Goal: Obtain resource: Download file/media

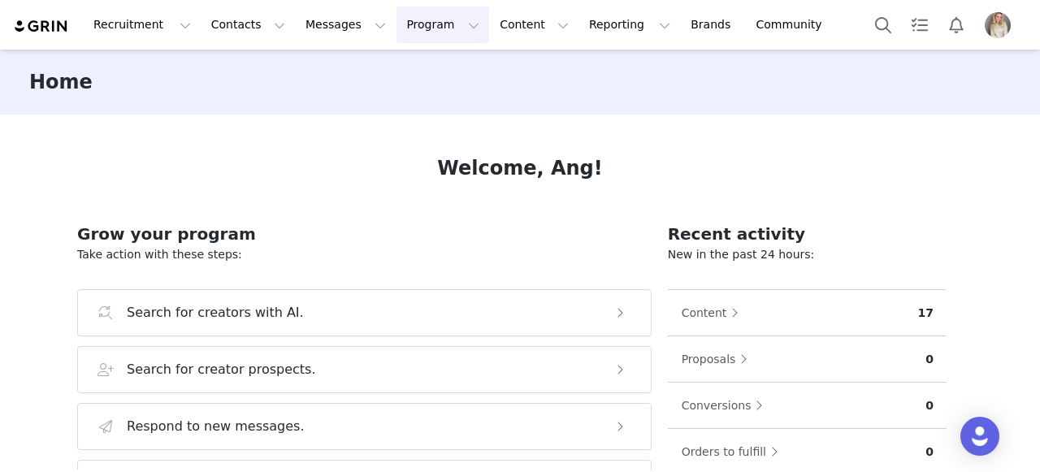
click at [401, 21] on button "Program Program" at bounding box center [443, 25] width 93 height 37
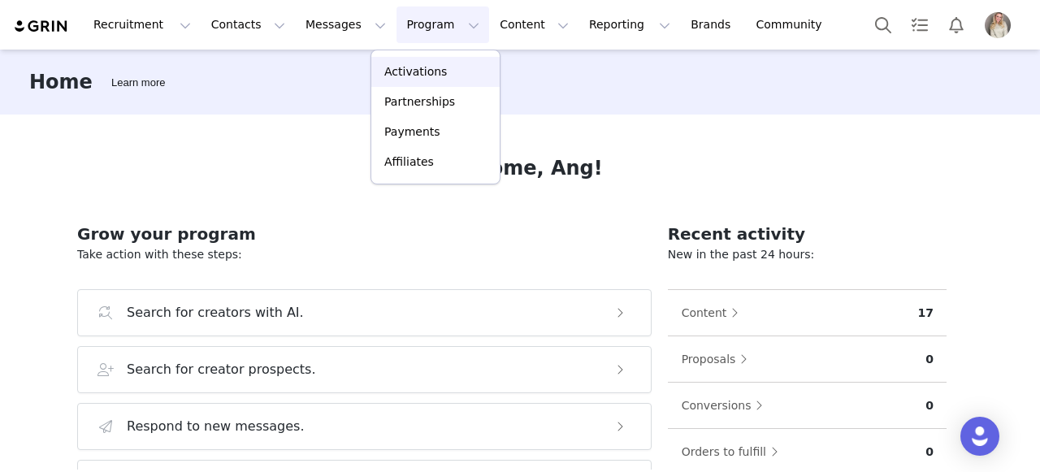
click at [432, 71] on p "Activations" at bounding box center [415, 71] width 63 height 17
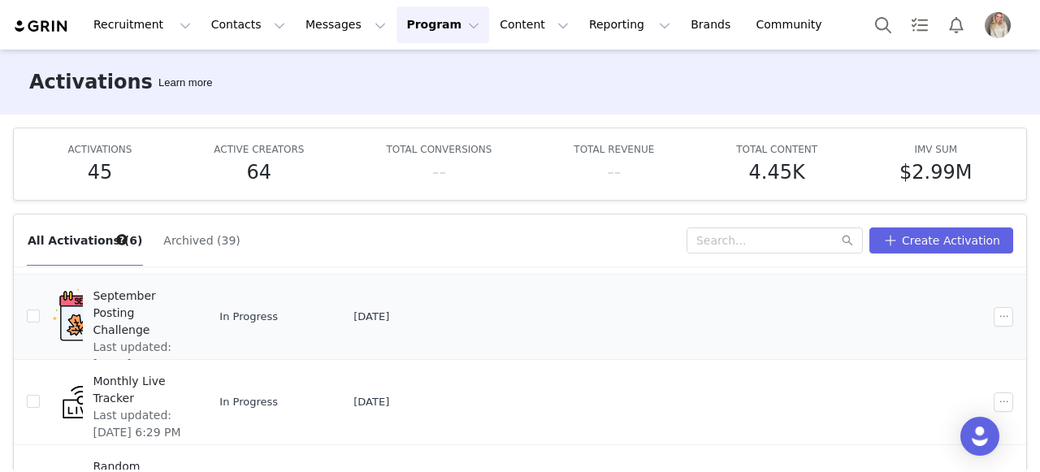
scroll to position [192, 0]
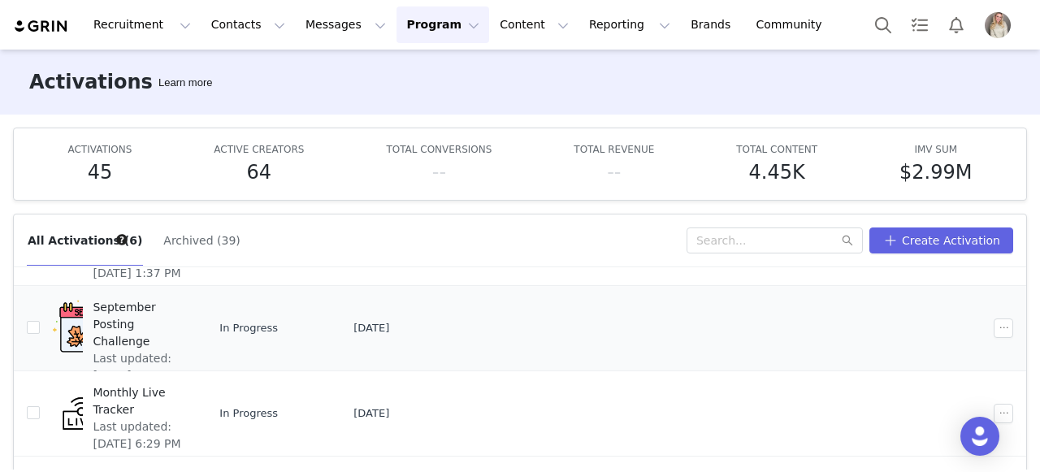
click at [142, 305] on span "September Posting Challenge" at bounding box center [138, 324] width 91 height 51
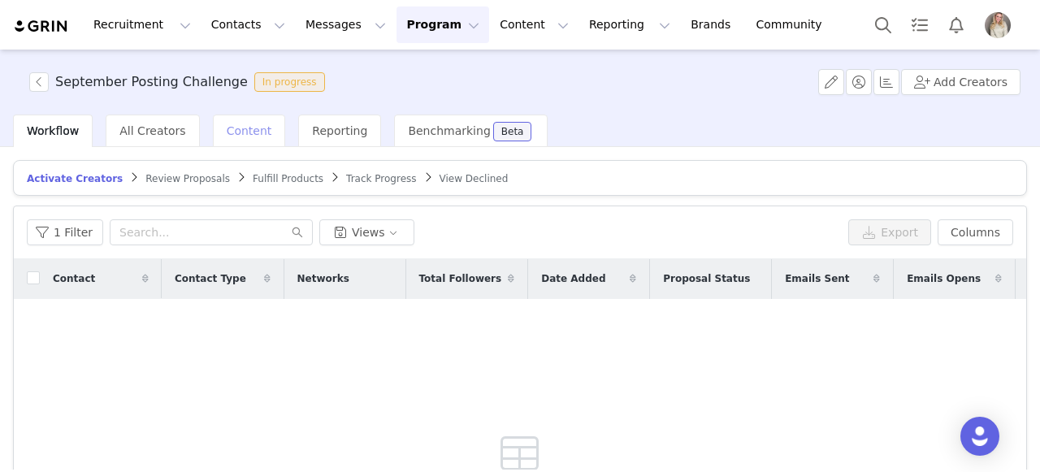
click at [262, 127] on div "Content" at bounding box center [249, 131] width 73 height 33
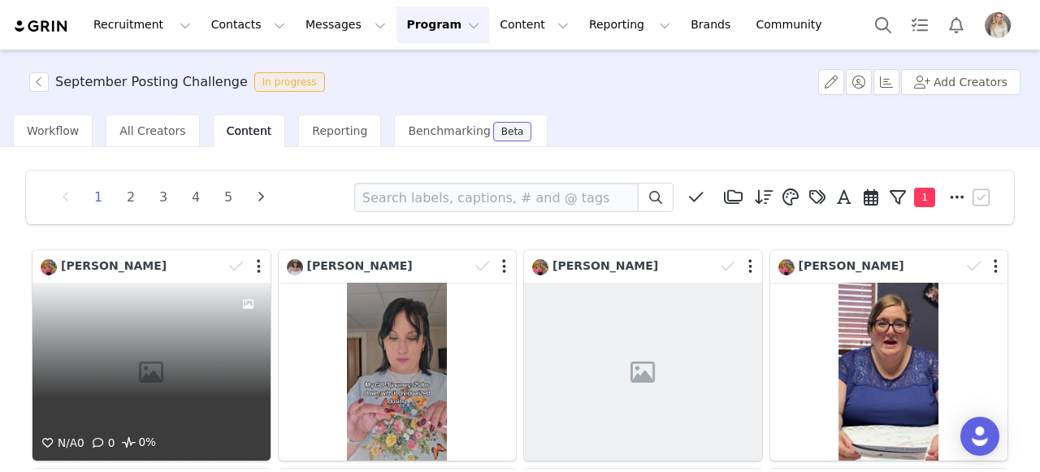
scroll to position [3, 0]
click at [128, 327] on div "N/A 0 0 0%" at bounding box center [152, 371] width 238 height 178
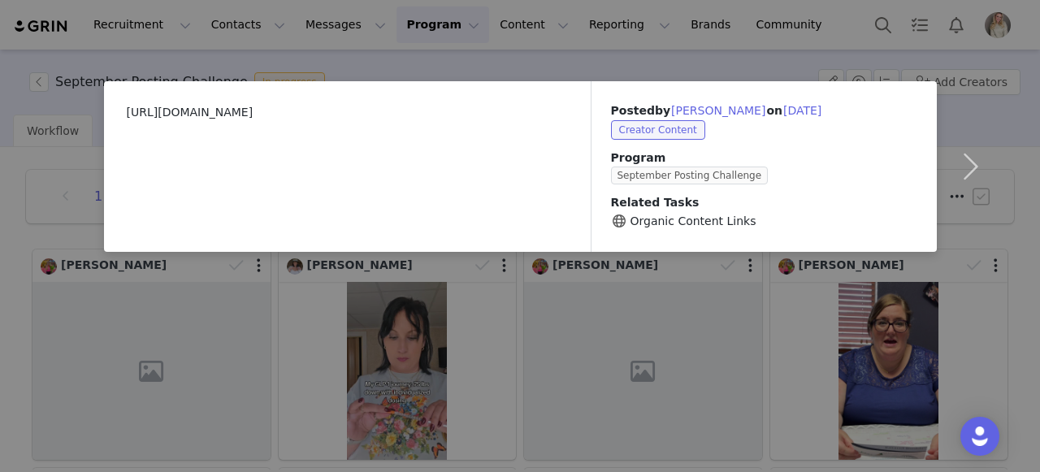
click at [452, 330] on div "[URL][DOMAIN_NAME] Posted by [PERSON_NAME] on [DATE] Creator Content Program Se…" at bounding box center [520, 236] width 1040 height 472
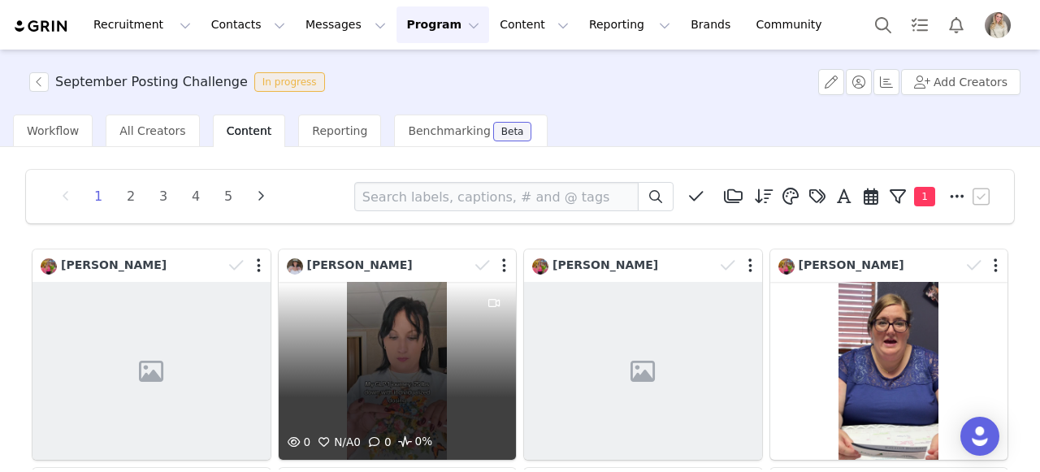
click at [382, 352] on div "0 N/A 0 0 0%" at bounding box center [398, 371] width 238 height 178
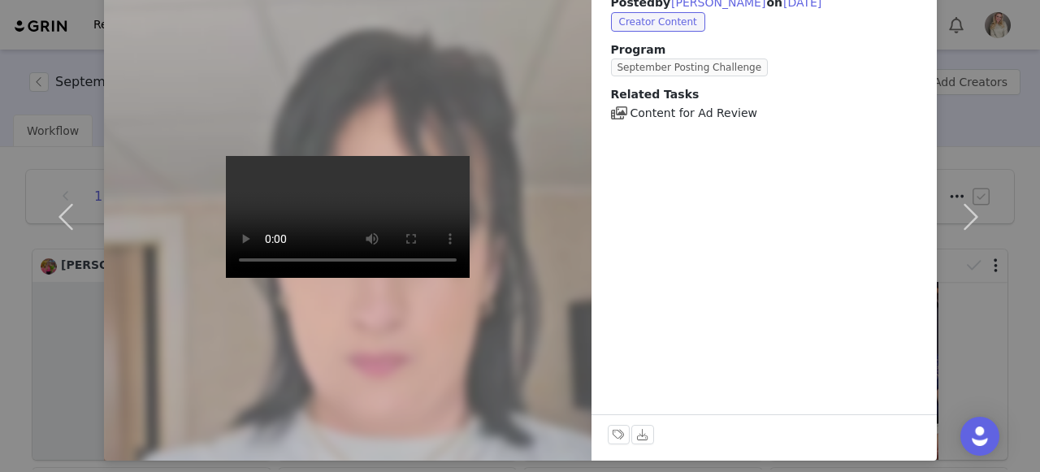
scroll to position [116, 0]
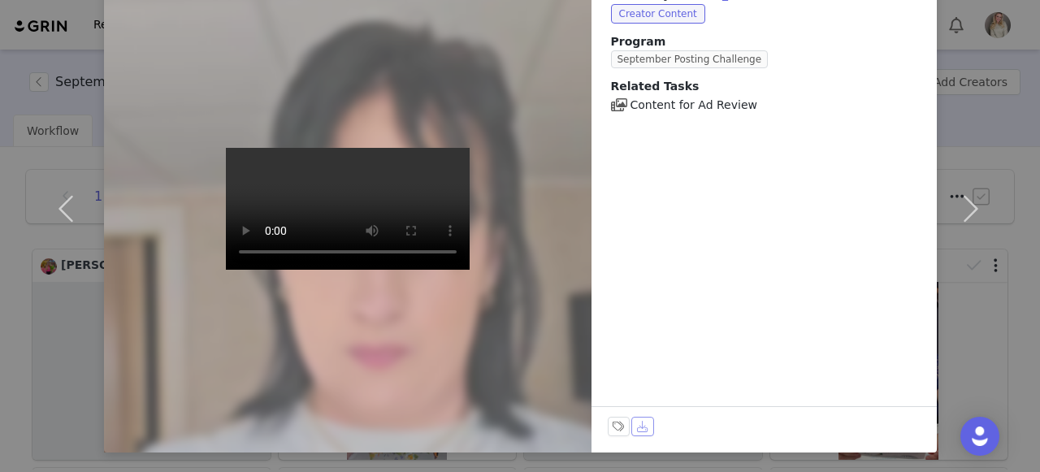
click at [639, 425] on button "Download" at bounding box center [643, 427] width 23 height 20
click at [988, 49] on button "button" at bounding box center [971, 209] width 68 height 488
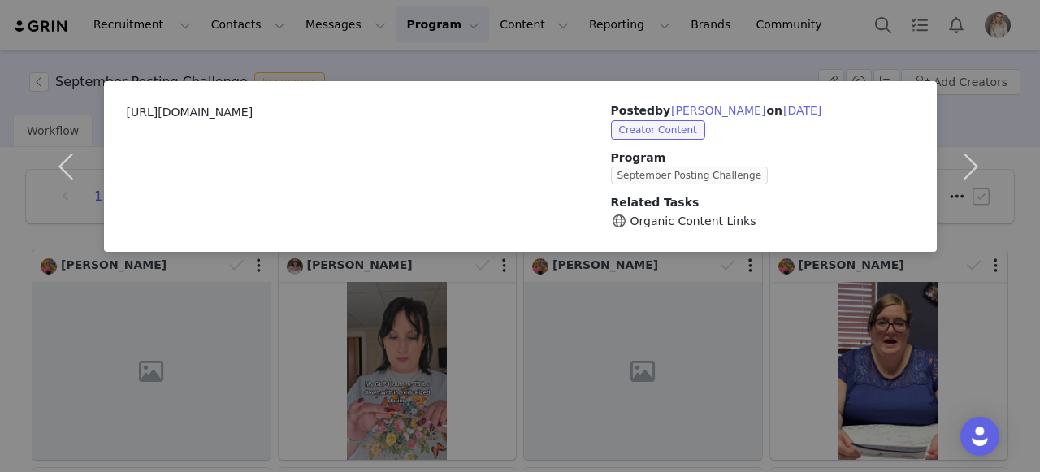
click at [432, 46] on div "[URL][DOMAIN_NAME] Posted by [PERSON_NAME] on [DATE] Creator Content Program Se…" at bounding box center [520, 236] width 1040 height 472
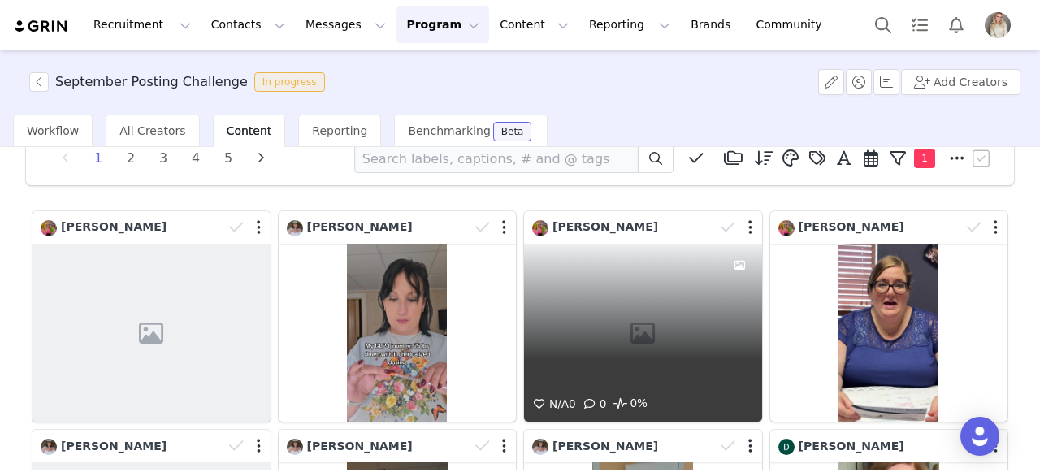
scroll to position [162, 0]
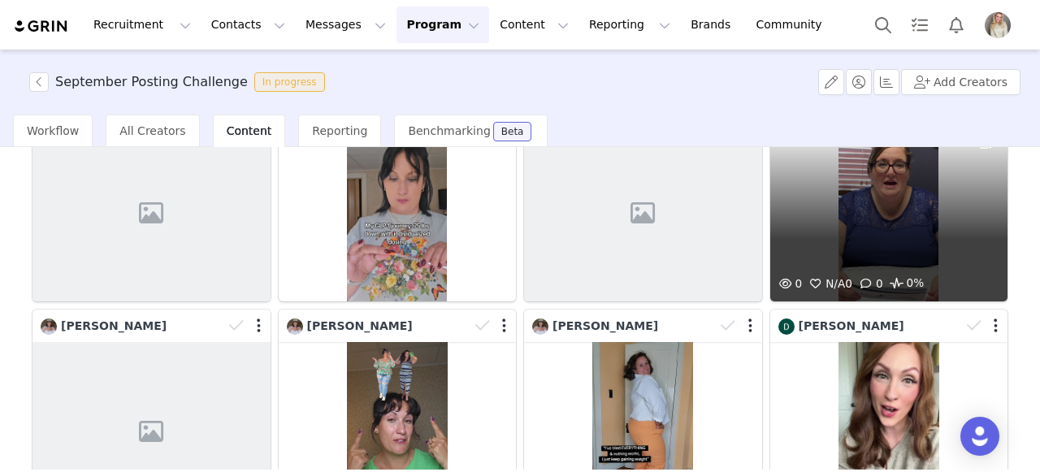
click at [939, 202] on div "0 N/A 0 0 0%" at bounding box center [890, 213] width 238 height 178
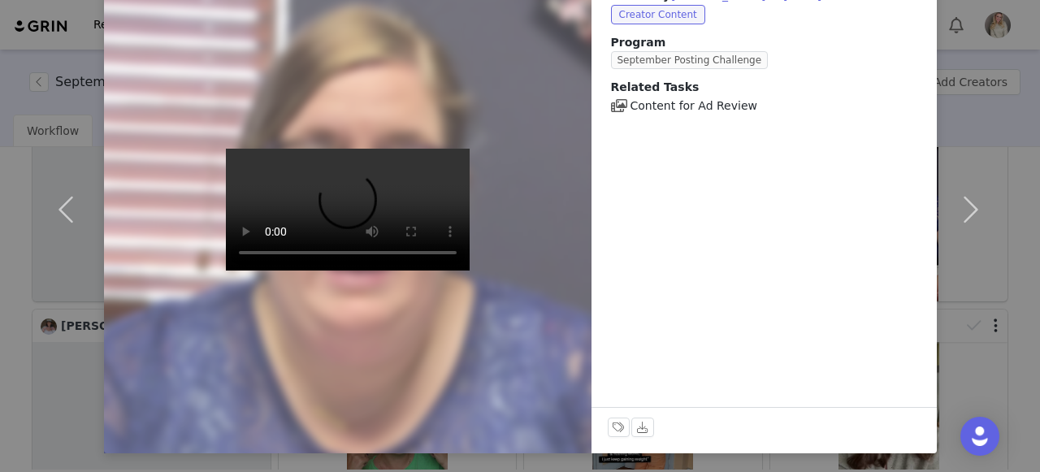
scroll to position [116, 0]
click at [638, 428] on button "Download" at bounding box center [643, 427] width 23 height 20
click at [1014, 53] on div "Posted by [PERSON_NAME] on [DATE] Creator Content Program September Posting Cha…" at bounding box center [520, 236] width 1040 height 472
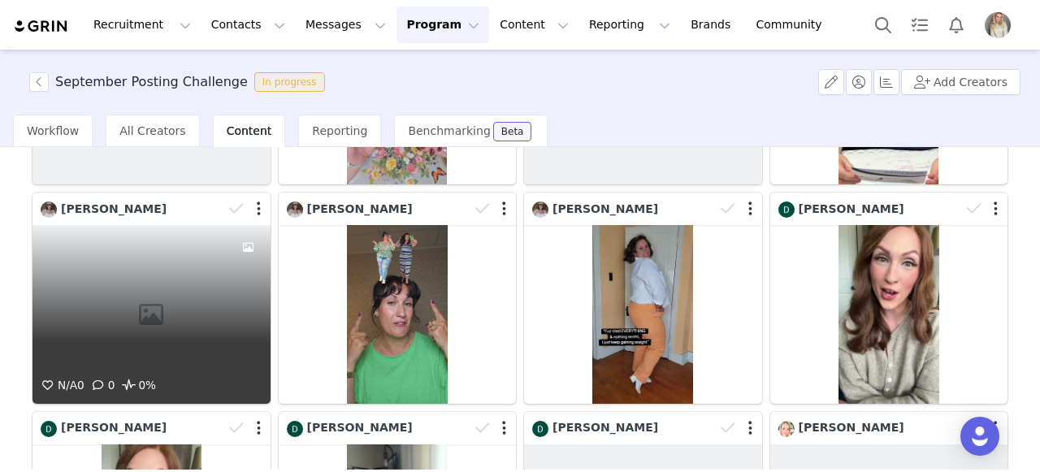
scroll to position [280, 0]
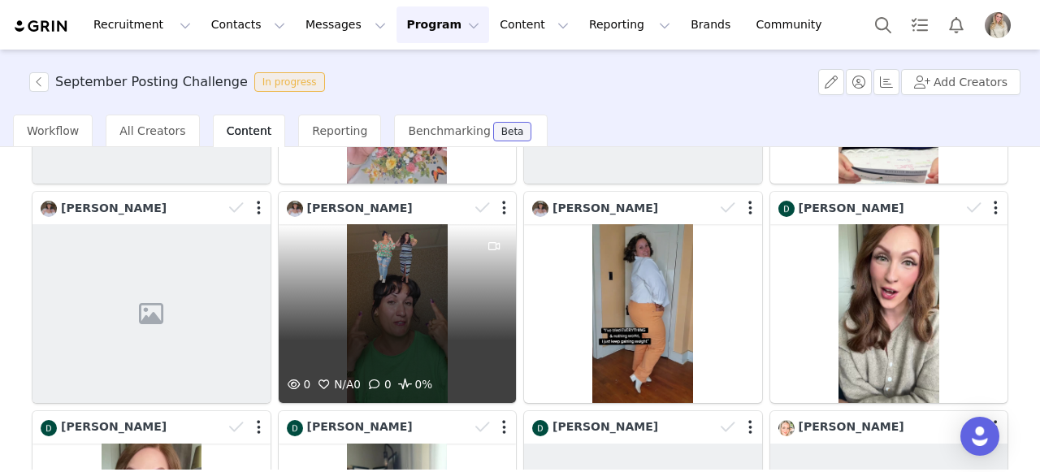
click at [328, 270] on div "0 N/A 0 0 0%" at bounding box center [398, 313] width 238 height 178
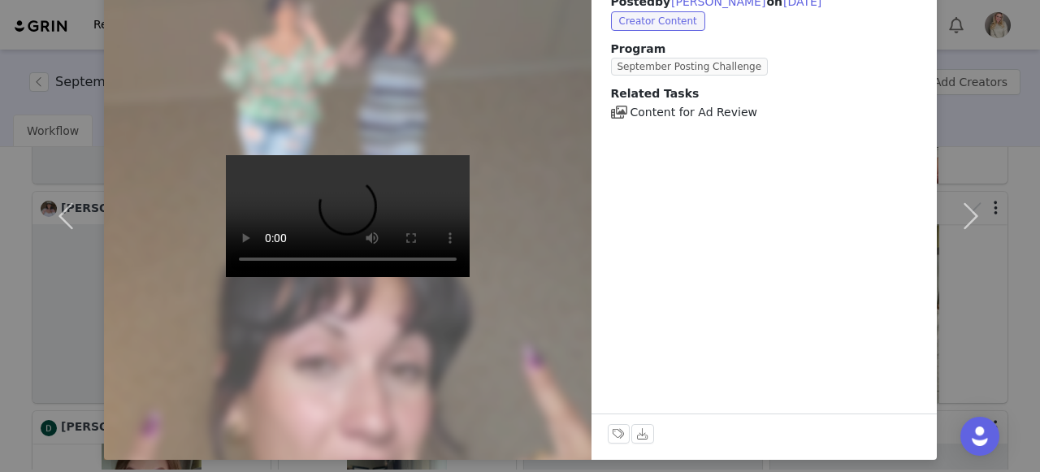
scroll to position [116, 0]
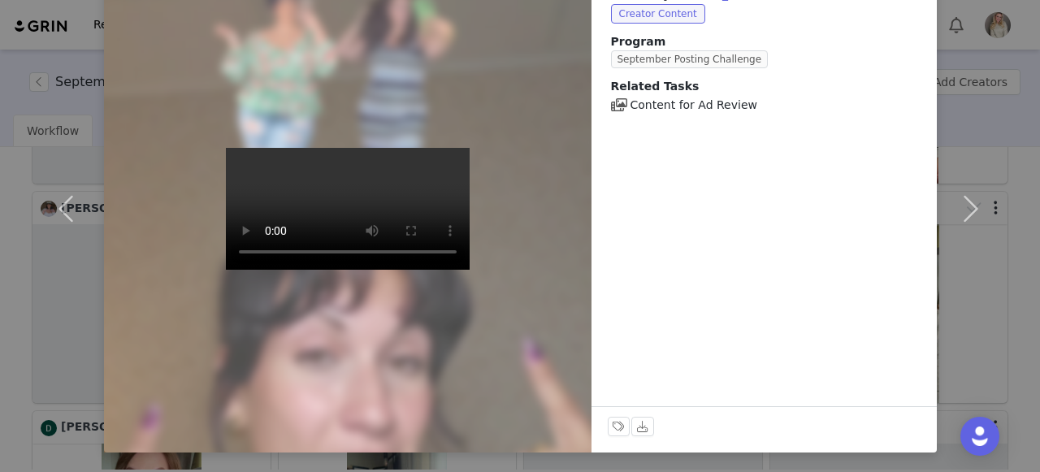
click at [415, 270] on video at bounding box center [348, 209] width 244 height 122
click at [638, 424] on button "Download" at bounding box center [643, 427] width 23 height 20
click at [990, 65] on button "button" at bounding box center [971, 209] width 68 height 488
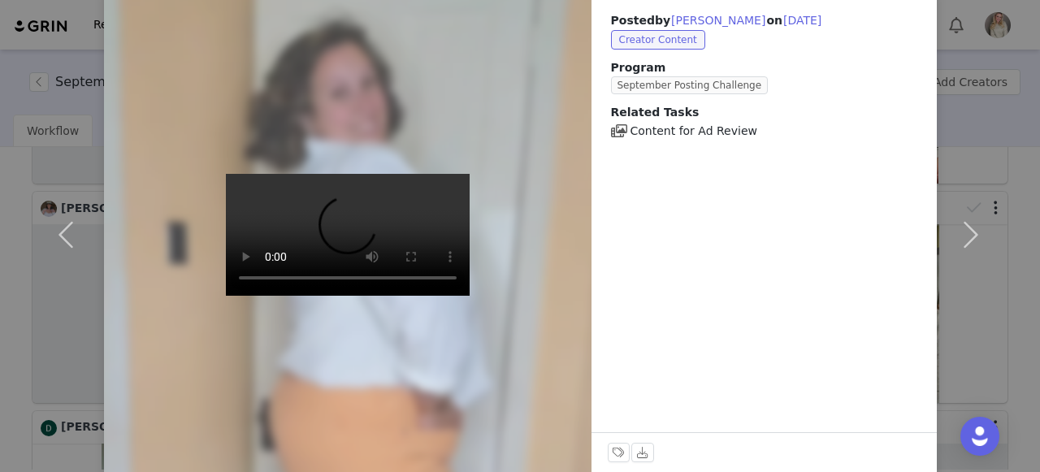
scroll to position [94, 0]
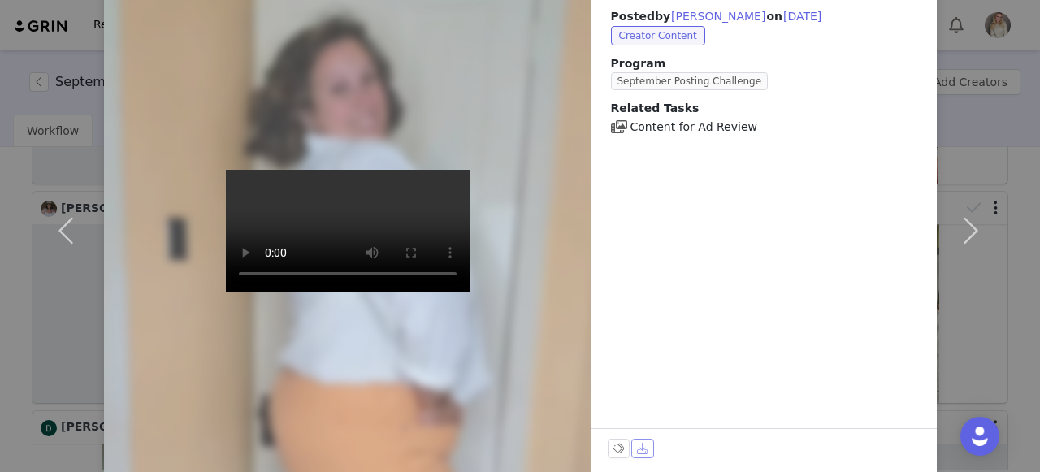
click at [640, 444] on button "Download" at bounding box center [643, 449] width 23 height 20
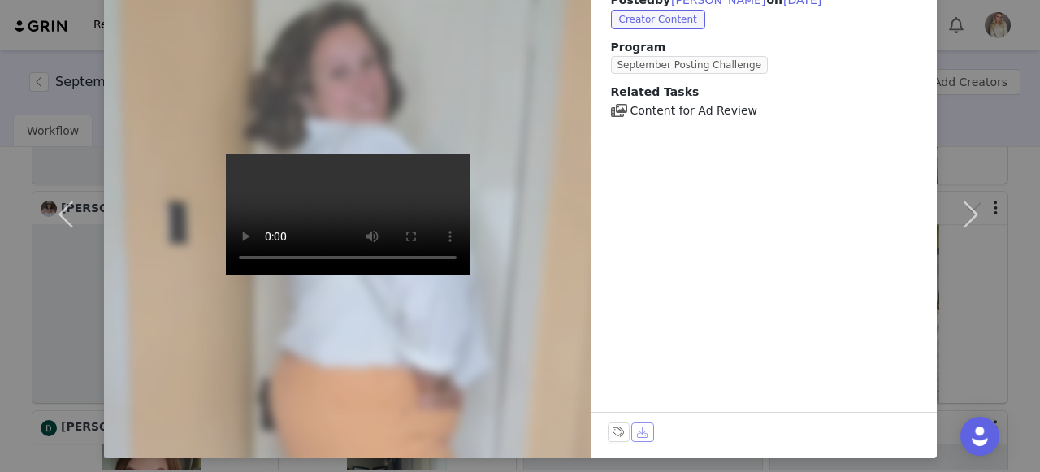
scroll to position [116, 0]
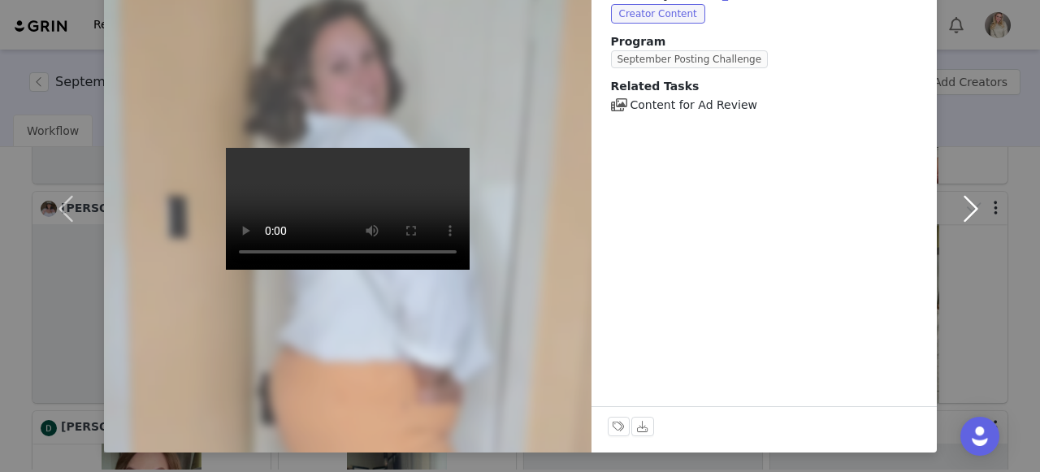
click at [986, 213] on button "button" at bounding box center [971, 209] width 68 height 488
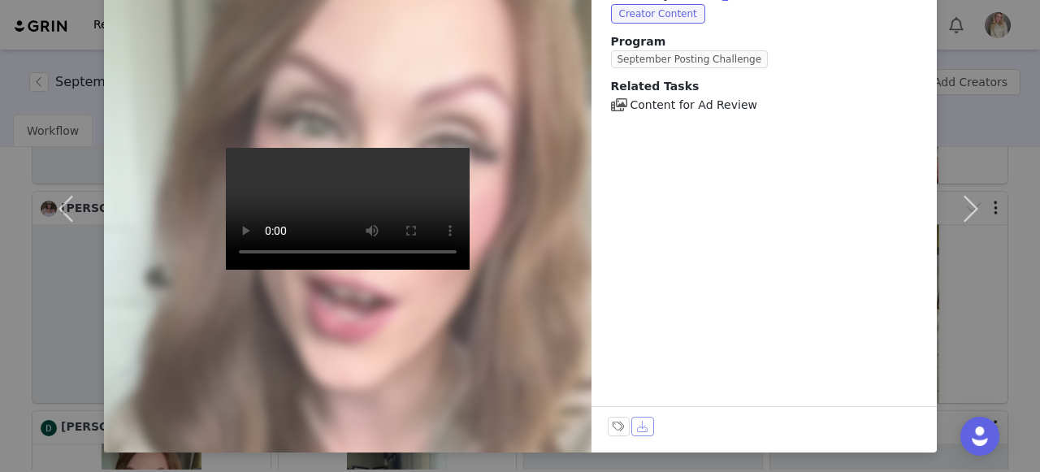
click at [640, 423] on button "Download" at bounding box center [643, 427] width 23 height 20
click at [965, 50] on button "button" at bounding box center [971, 209] width 68 height 488
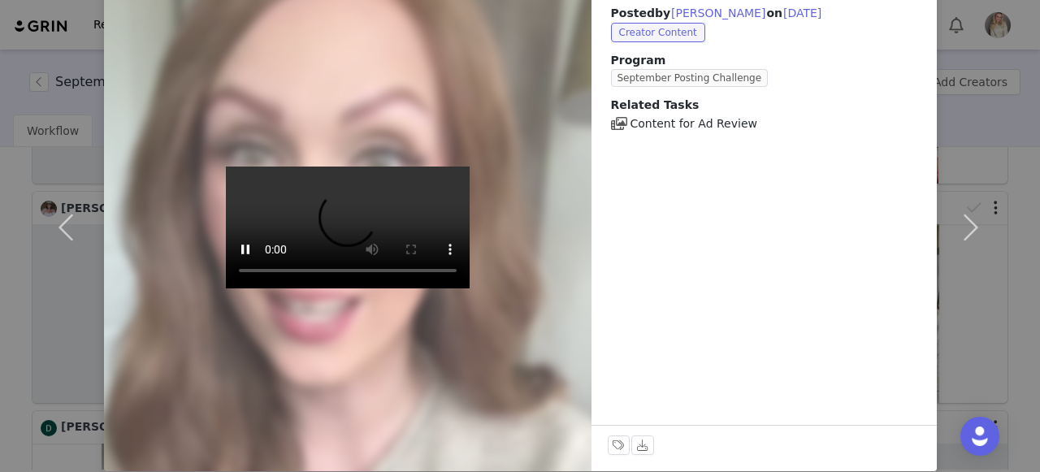
scroll to position [97, 0]
click at [643, 444] on button "Download" at bounding box center [643, 446] width 23 height 20
click at [960, 14] on button "button" at bounding box center [971, 229] width 68 height 488
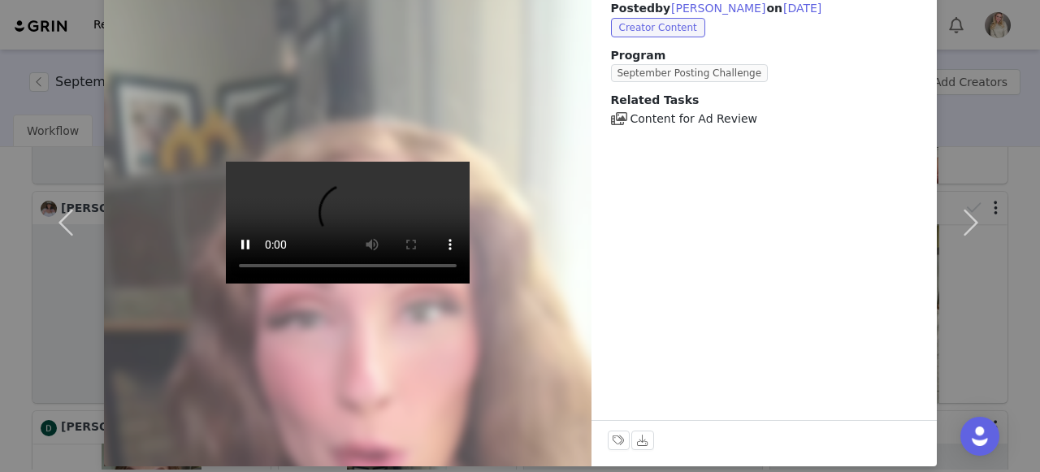
scroll to position [103, 0]
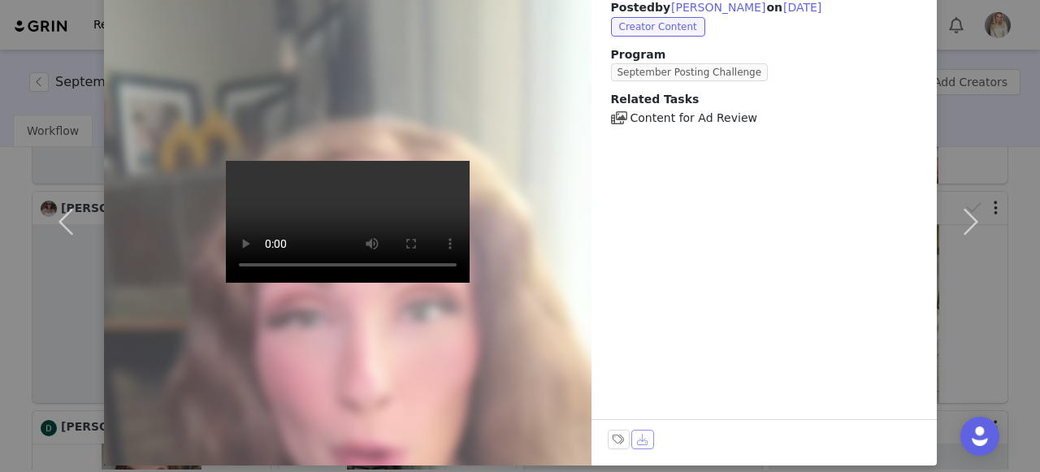
click at [639, 442] on button "Download" at bounding box center [643, 440] width 23 height 20
click at [966, 214] on button "button" at bounding box center [971, 222] width 68 height 488
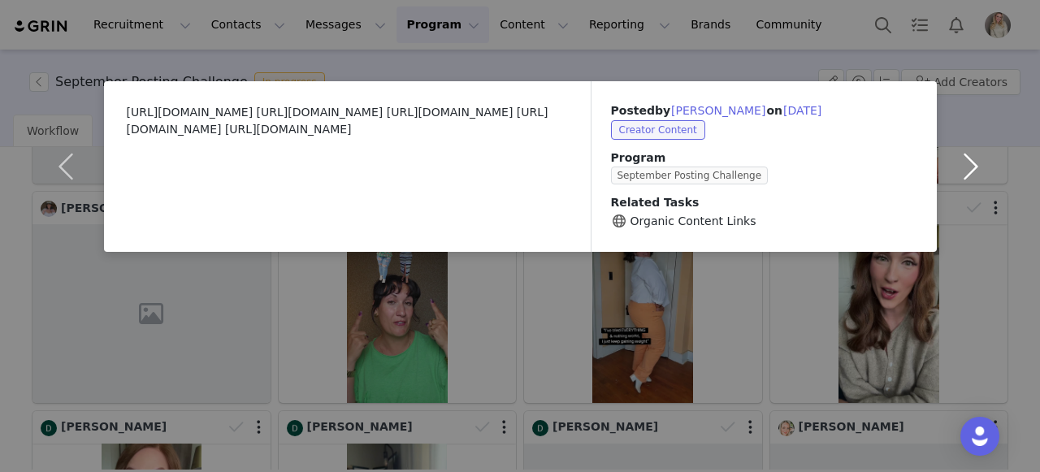
click at [970, 167] on button "button" at bounding box center [971, 166] width 68 height 171
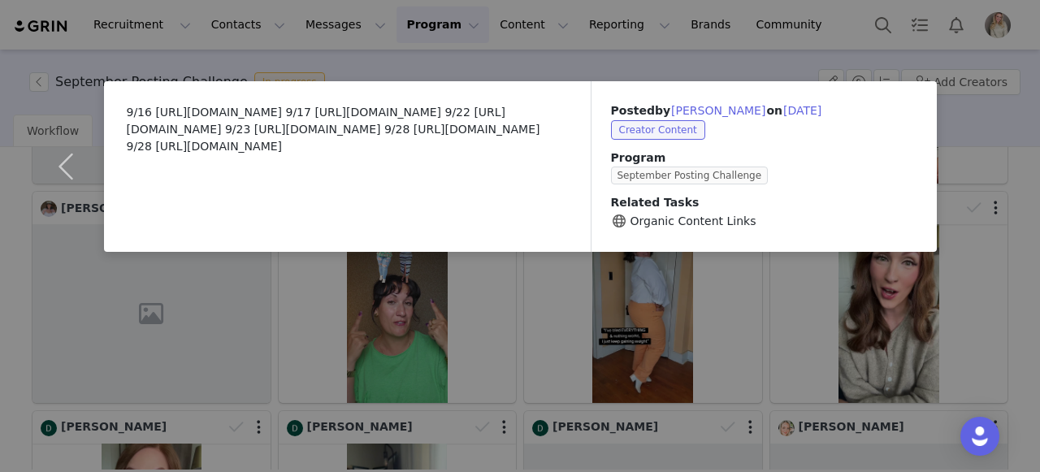
click at [970, 167] on div "9/16 [URL][DOMAIN_NAME] 9/17 [URL][DOMAIN_NAME] 9/22 [URL][DOMAIN_NAME] 9/23 [U…" at bounding box center [520, 236] width 1040 height 472
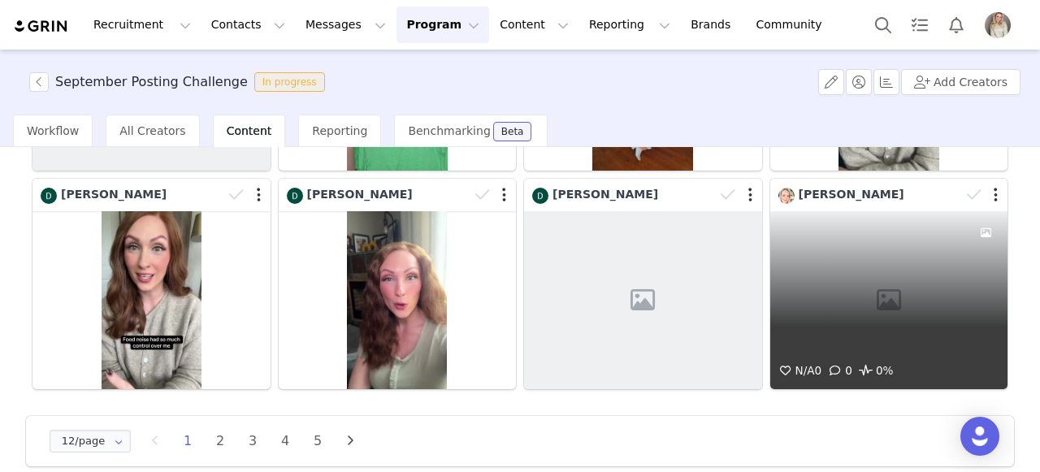
scroll to position [528, 0]
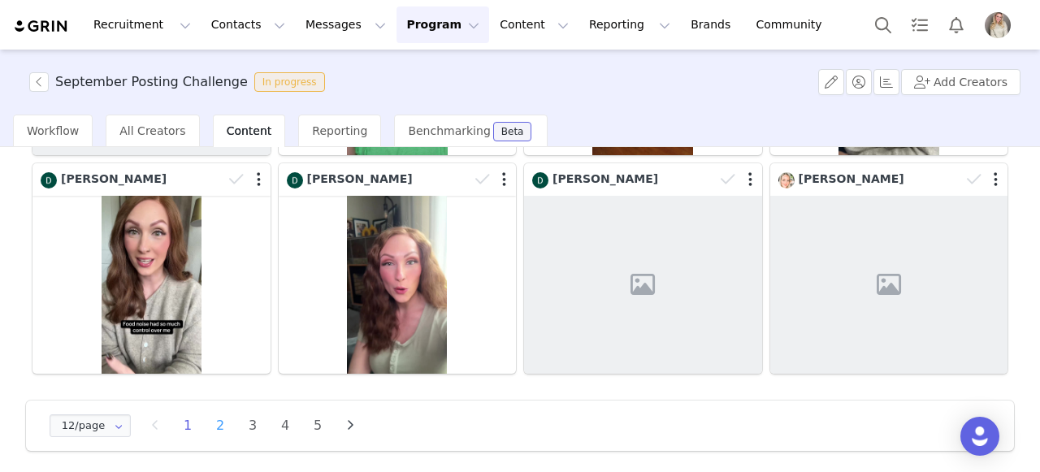
click at [219, 420] on li "2" at bounding box center [220, 426] width 24 height 23
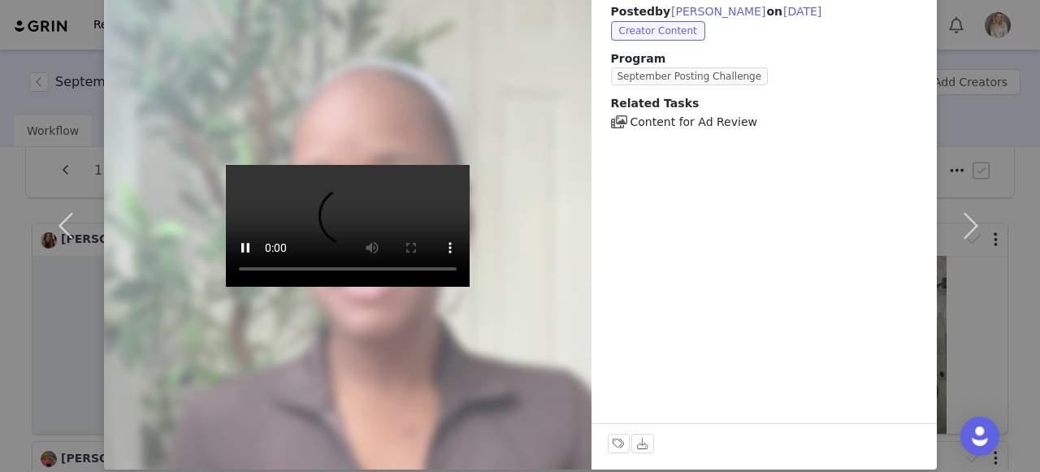
scroll to position [116, 0]
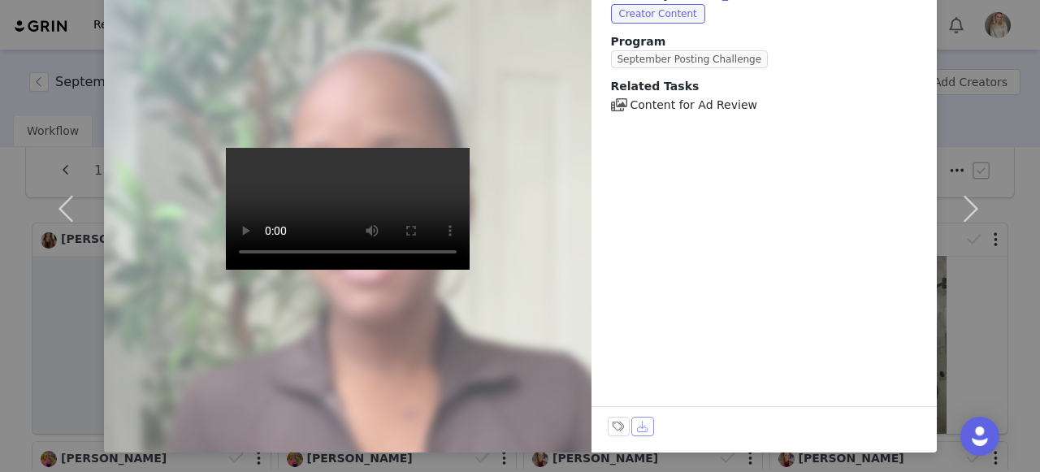
click at [639, 423] on button "Download" at bounding box center [643, 427] width 23 height 20
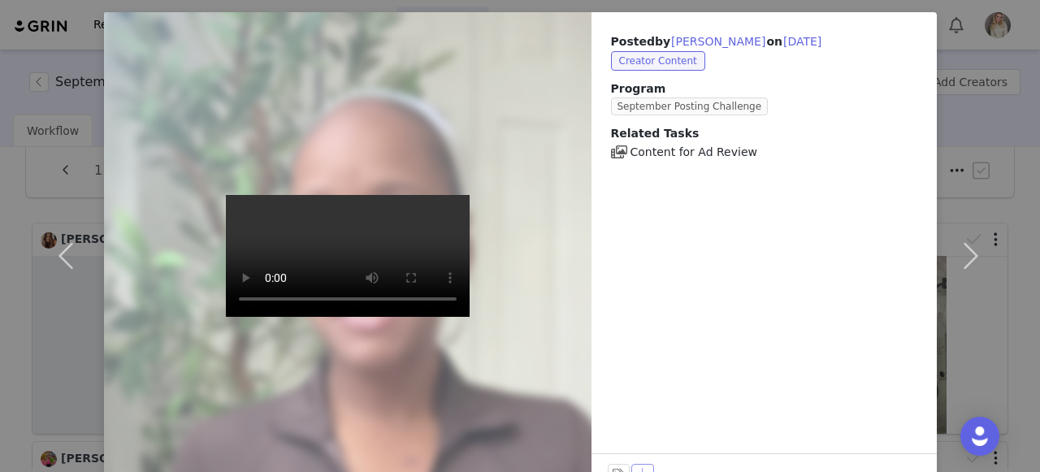
scroll to position [43, 0]
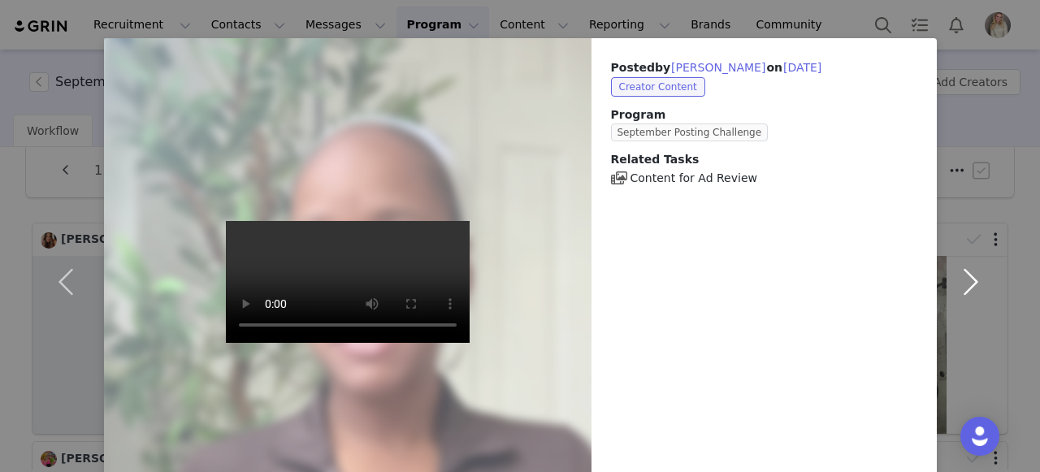
click at [980, 290] on button "button" at bounding box center [971, 282] width 68 height 488
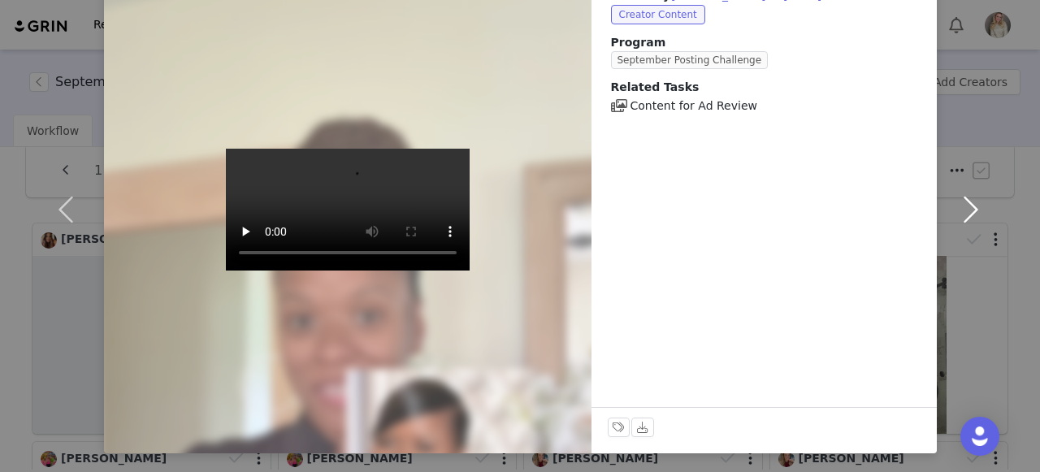
scroll to position [116, 0]
click at [638, 435] on button "Download" at bounding box center [643, 427] width 23 height 20
click at [982, 205] on button "button" at bounding box center [971, 209] width 68 height 488
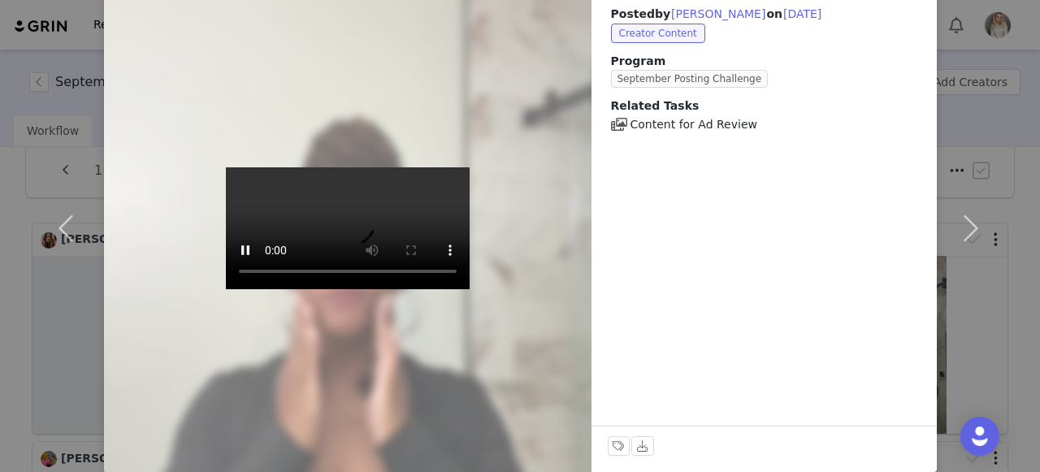
scroll to position [95, 0]
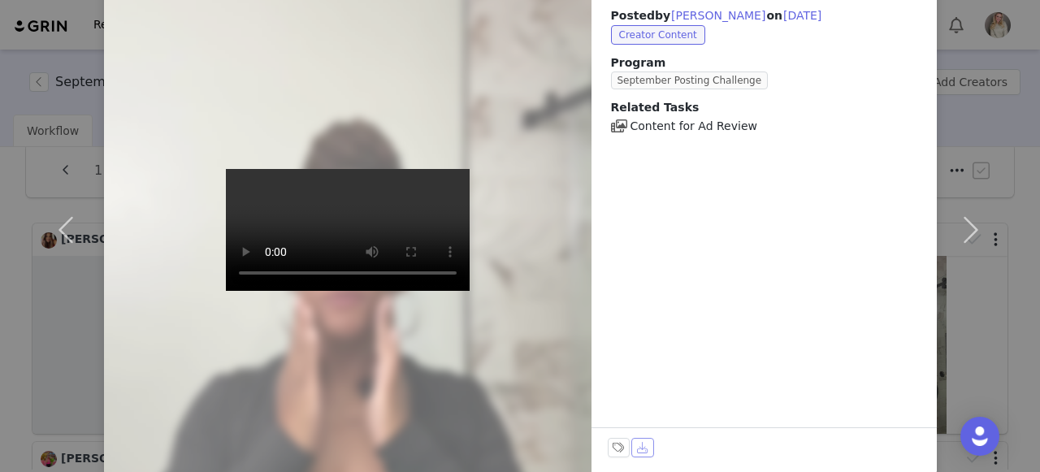
click at [634, 448] on button "Download" at bounding box center [643, 448] width 23 height 20
click at [962, 220] on button "button" at bounding box center [971, 230] width 68 height 488
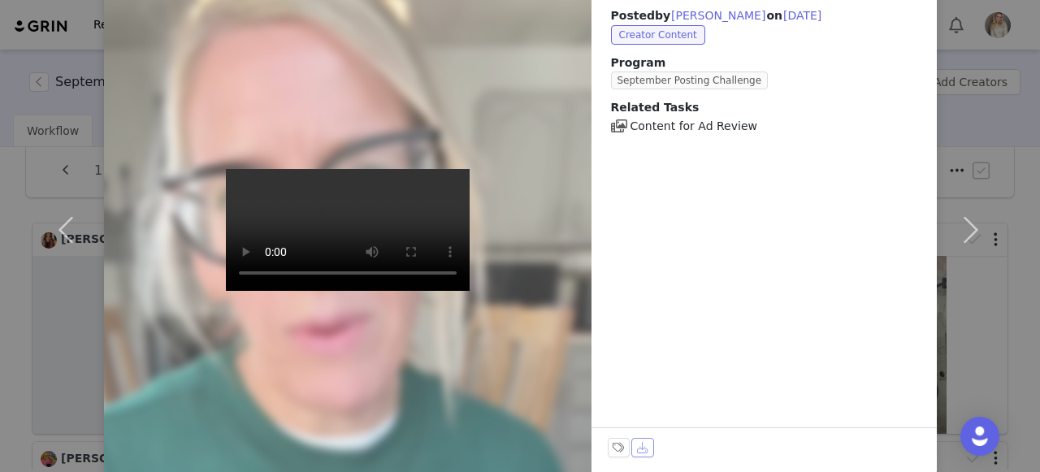
click at [636, 449] on button "Download" at bounding box center [643, 448] width 23 height 20
click at [657, 224] on div "Posted by [PERSON_NAME] on [DATE] Creator Content Program September Posting Cha…" at bounding box center [764, 230] width 345 height 488
click at [971, 222] on button "button" at bounding box center [971, 230] width 68 height 488
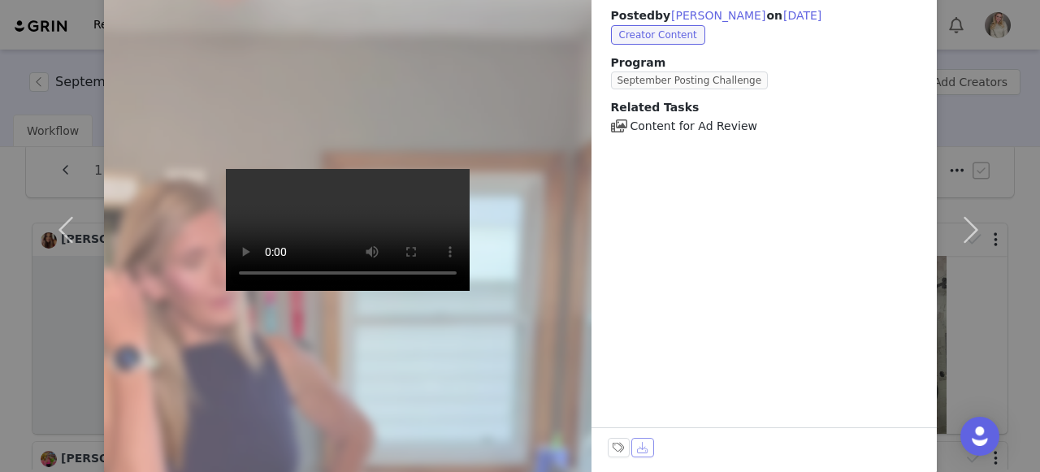
click at [641, 446] on button "Download" at bounding box center [643, 448] width 23 height 20
click at [957, 218] on button "button" at bounding box center [971, 230] width 68 height 488
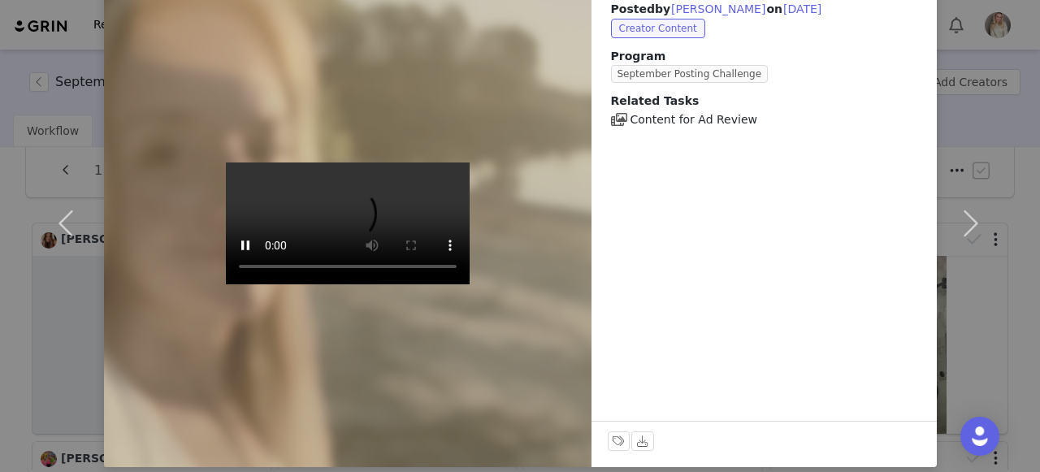
scroll to position [116, 0]
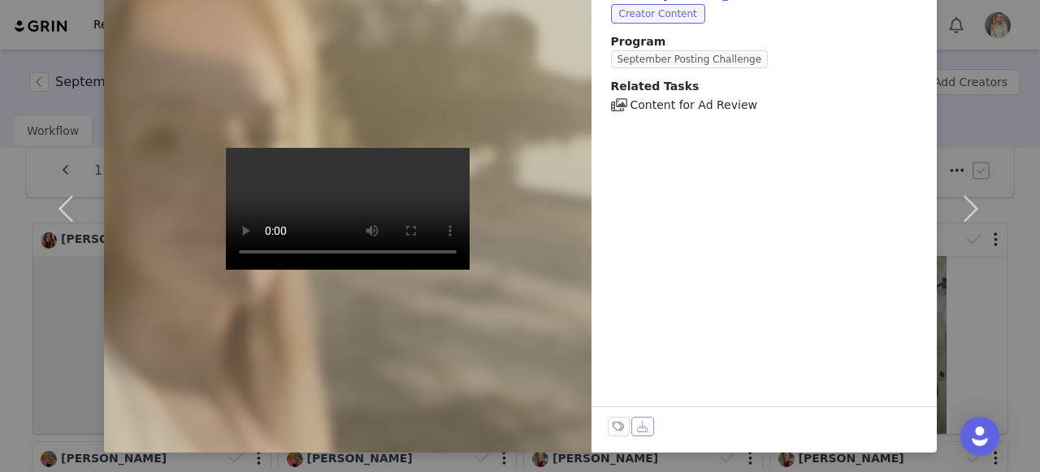
click at [639, 430] on button "Download" at bounding box center [643, 427] width 23 height 20
click at [953, 232] on button "button" at bounding box center [971, 209] width 68 height 488
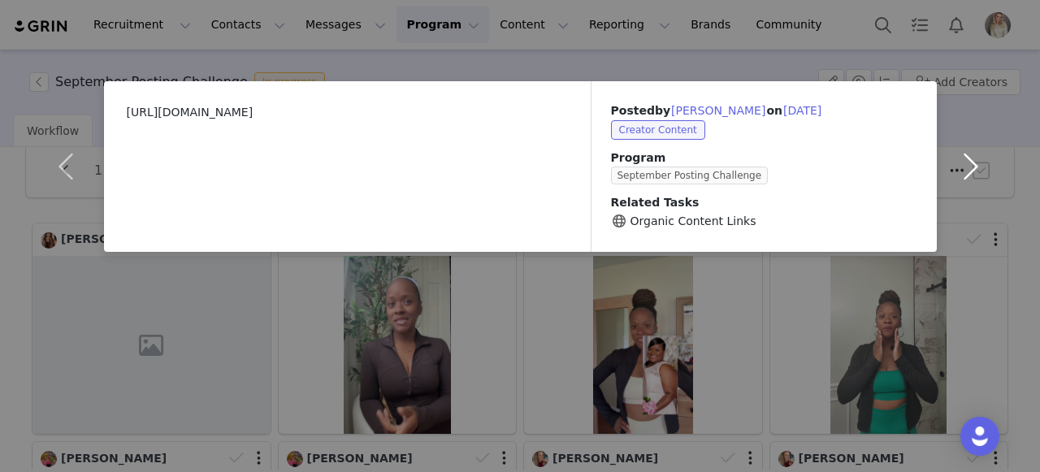
scroll to position [0, 0]
click at [975, 162] on button "button" at bounding box center [971, 166] width 68 height 171
click at [979, 164] on button "button" at bounding box center [971, 166] width 68 height 171
click at [974, 165] on button "button" at bounding box center [971, 166] width 68 height 171
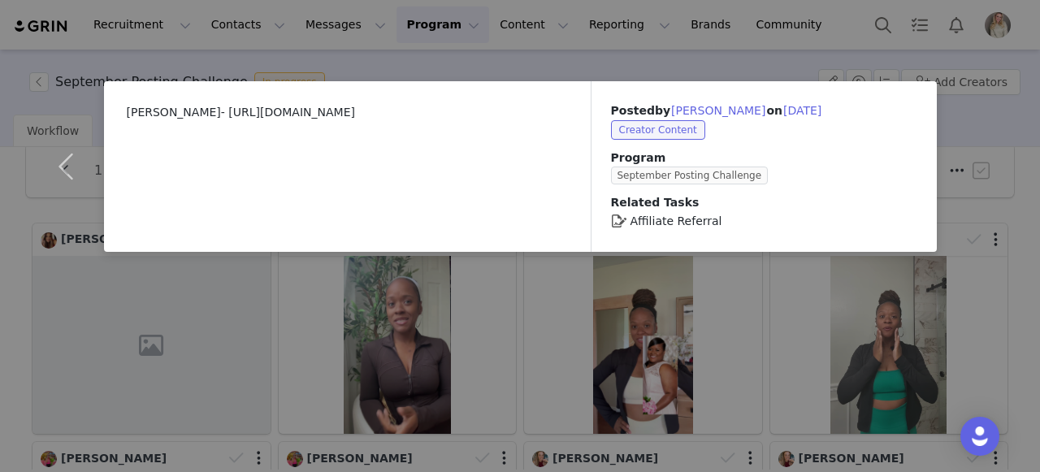
click at [974, 165] on div "[PERSON_NAME]- [URL][DOMAIN_NAME] Posted by [PERSON_NAME] on [DATE] Creator Con…" at bounding box center [520, 236] width 1040 height 472
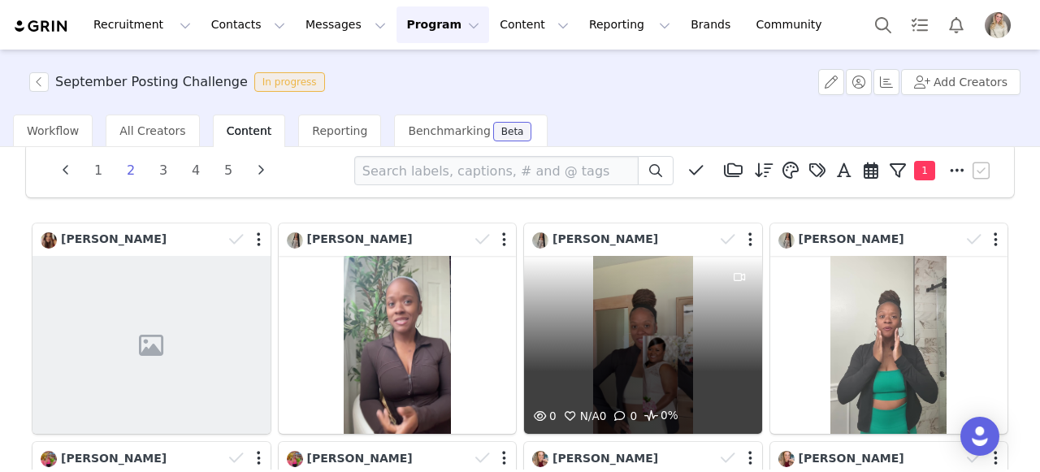
scroll to position [528, 0]
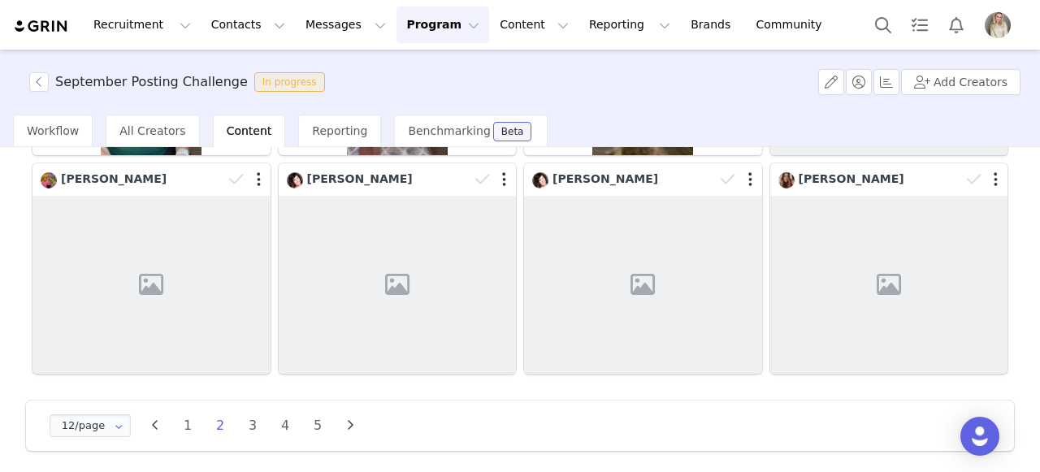
click at [261, 422] on li "3" at bounding box center [253, 426] width 24 height 23
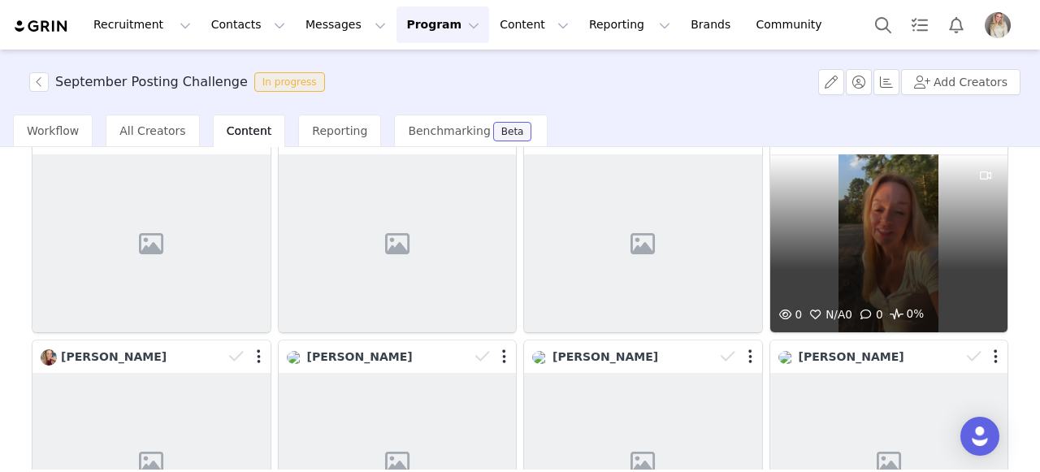
scroll to position [0, 0]
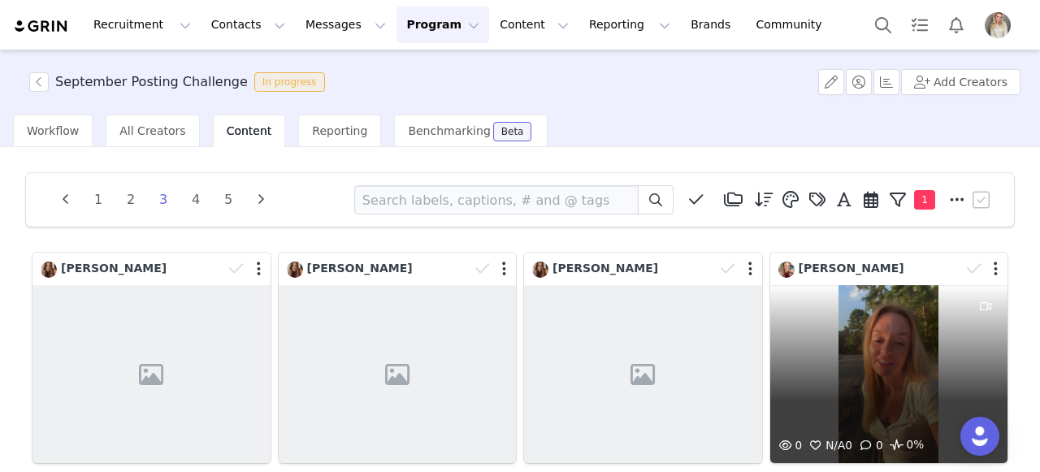
click at [929, 317] on div "0 N/A 0 0 0%" at bounding box center [890, 374] width 238 height 178
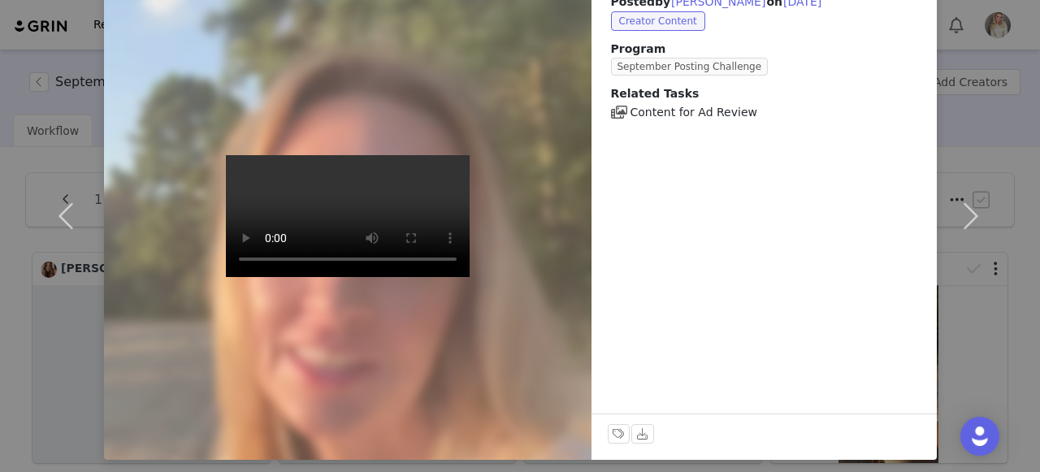
scroll to position [116, 0]
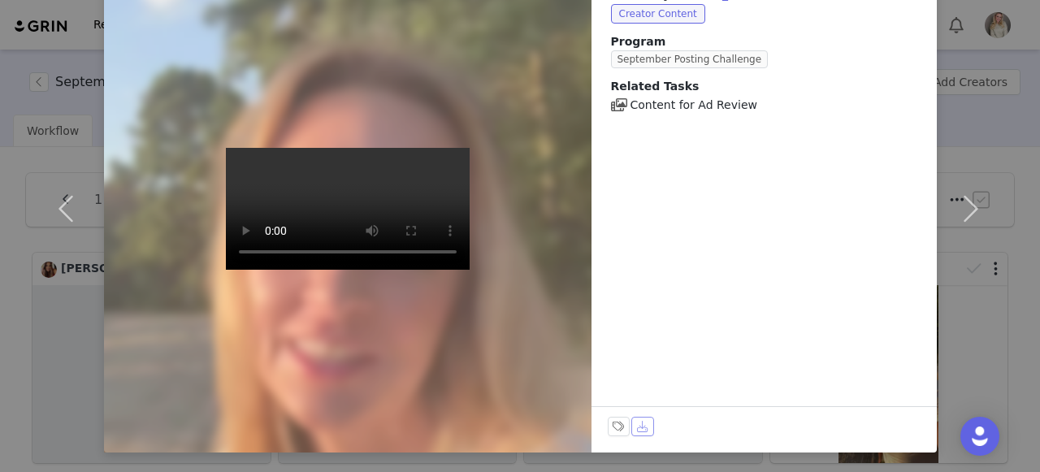
click at [640, 424] on button "Download" at bounding box center [643, 427] width 23 height 20
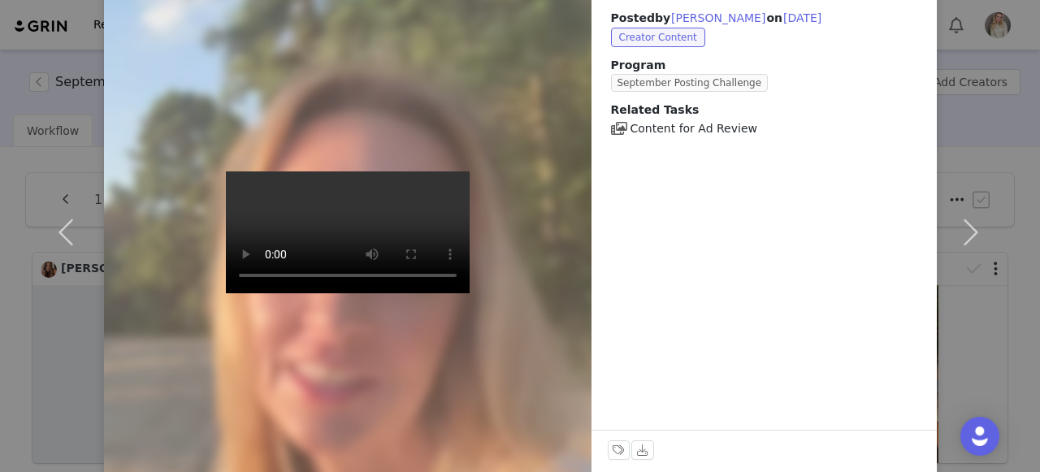
scroll to position [115, 0]
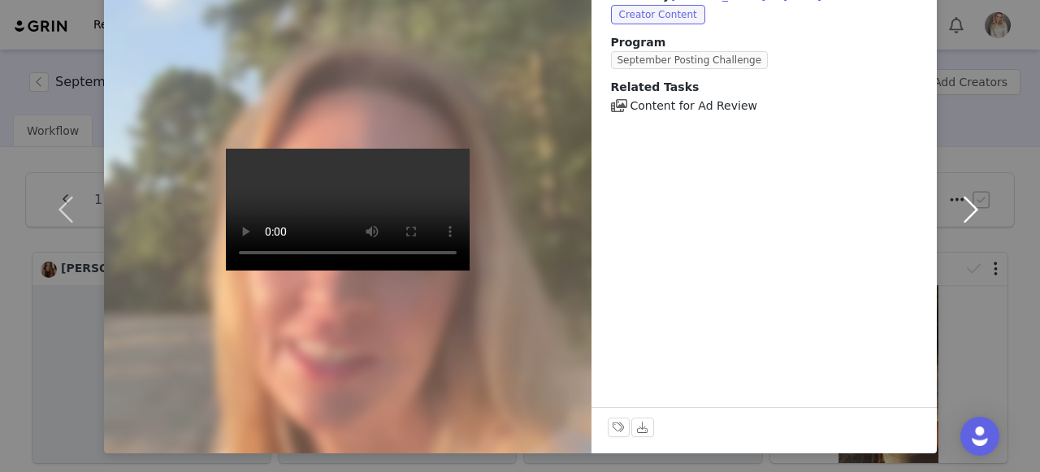
click at [966, 211] on button "button" at bounding box center [971, 210] width 68 height 488
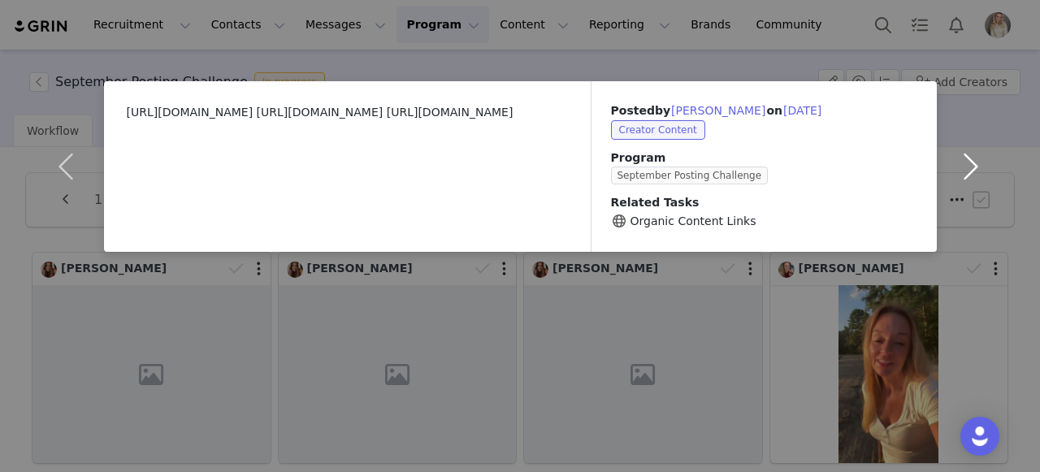
scroll to position [0, 0]
click at [990, 151] on button "button" at bounding box center [971, 166] width 68 height 171
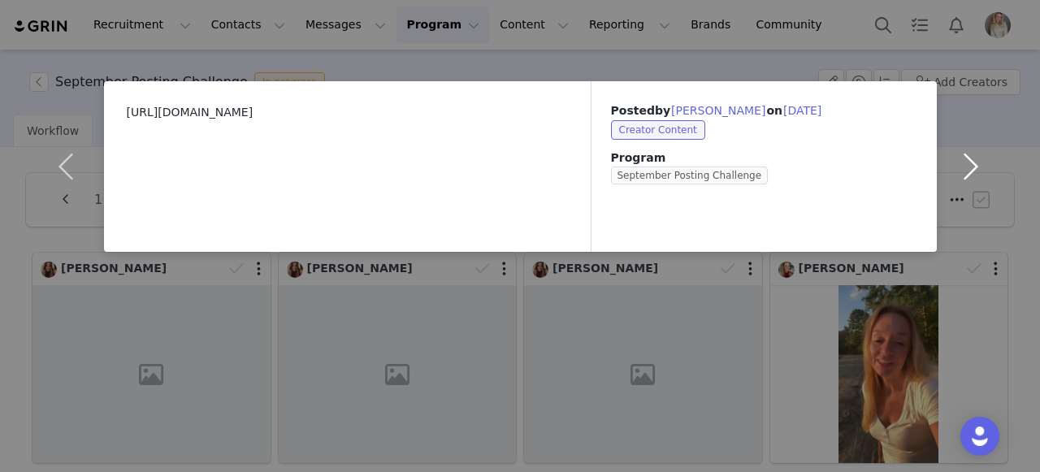
click at [973, 166] on button "button" at bounding box center [971, 166] width 68 height 171
click at [973, 165] on button "button" at bounding box center [971, 166] width 68 height 171
click at [973, 167] on button "button" at bounding box center [971, 166] width 68 height 171
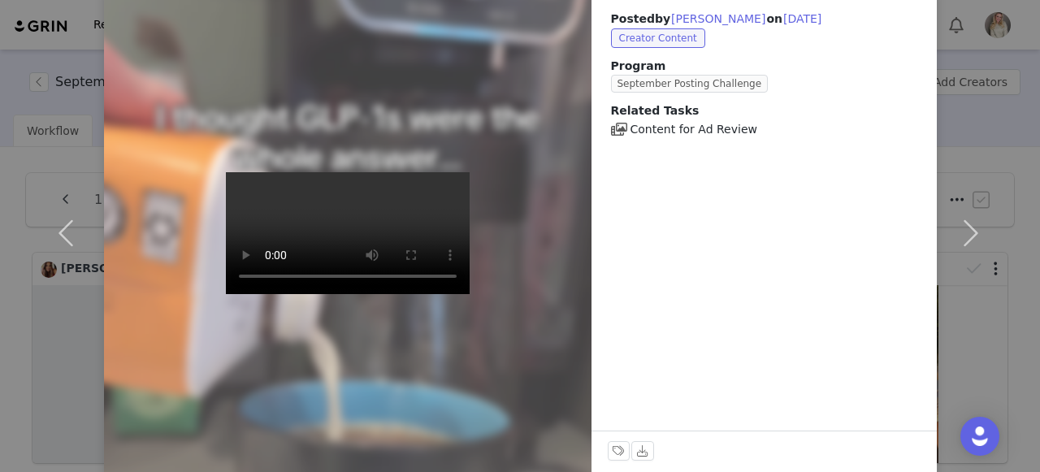
scroll to position [91, 0]
click at [639, 454] on button "Download" at bounding box center [643, 452] width 23 height 20
click at [974, 262] on button "button" at bounding box center [971, 234] width 68 height 488
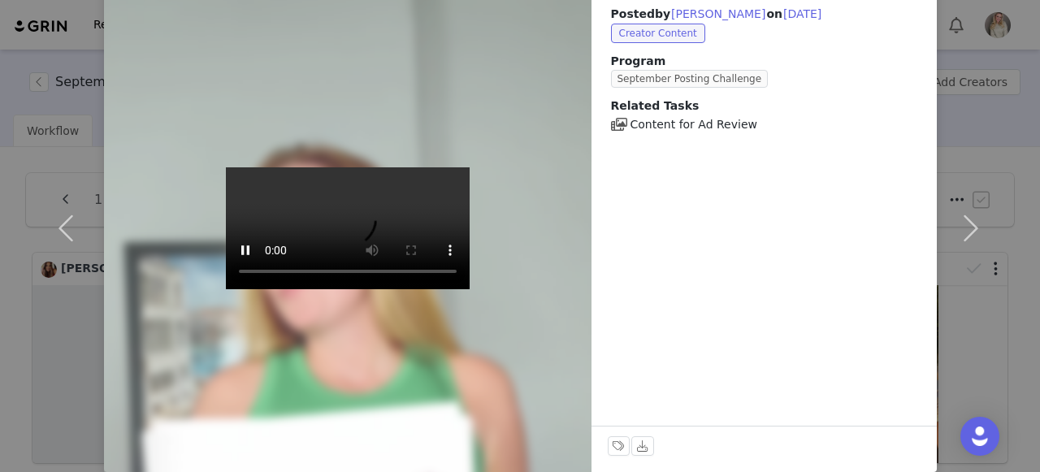
scroll to position [98, 0]
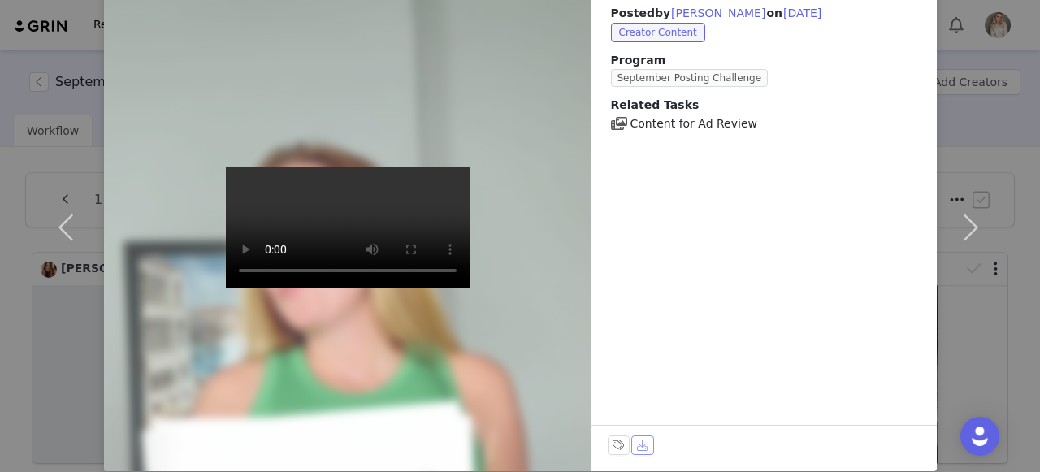
click at [640, 449] on button "Download" at bounding box center [643, 446] width 23 height 20
click at [950, 239] on button "button" at bounding box center [971, 228] width 68 height 488
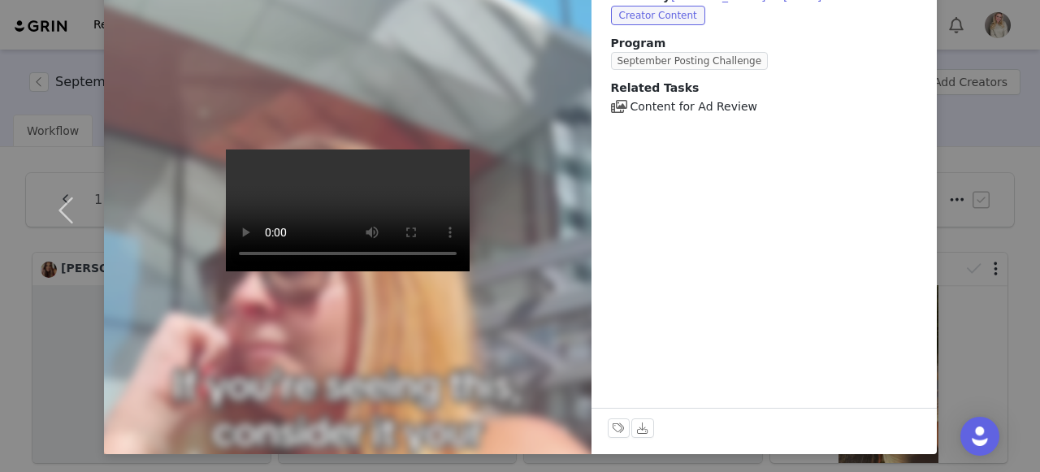
scroll to position [116, 0]
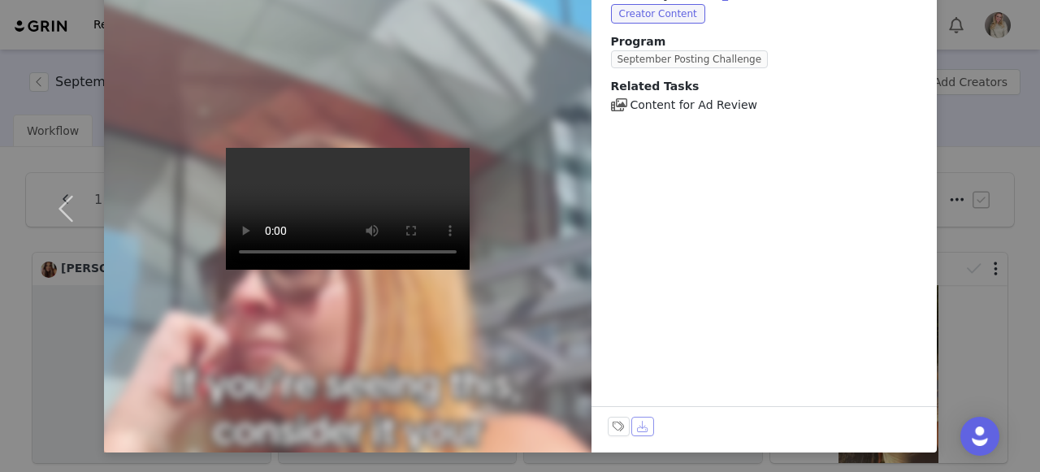
click at [643, 426] on button "Download" at bounding box center [643, 427] width 23 height 20
click at [671, 190] on div "Posted by [PERSON_NAME] on [DATE] Creator Content Program September Posting Cha…" at bounding box center [764, 209] width 345 height 488
click at [962, 60] on div "Posted by [PERSON_NAME] on [DATE] Creator Content Program September Posting Cha…" at bounding box center [520, 236] width 1040 height 472
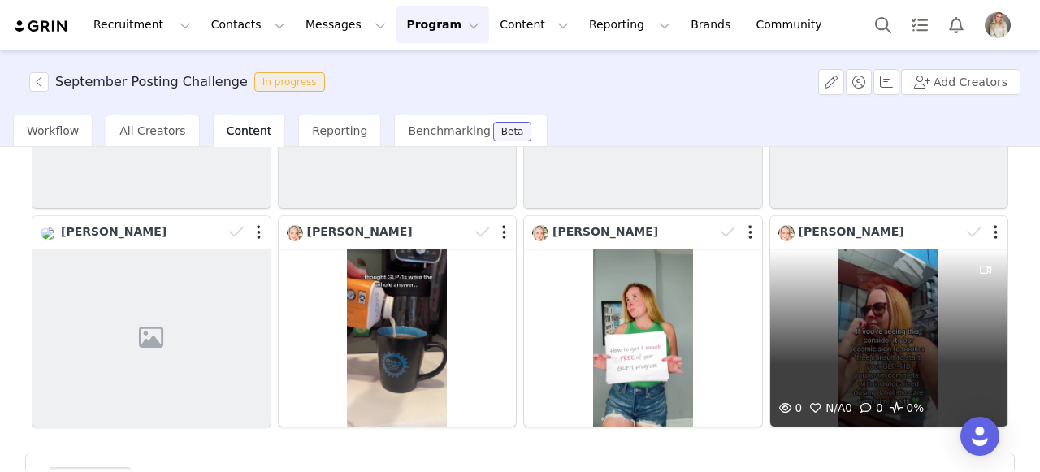
scroll to position [528, 0]
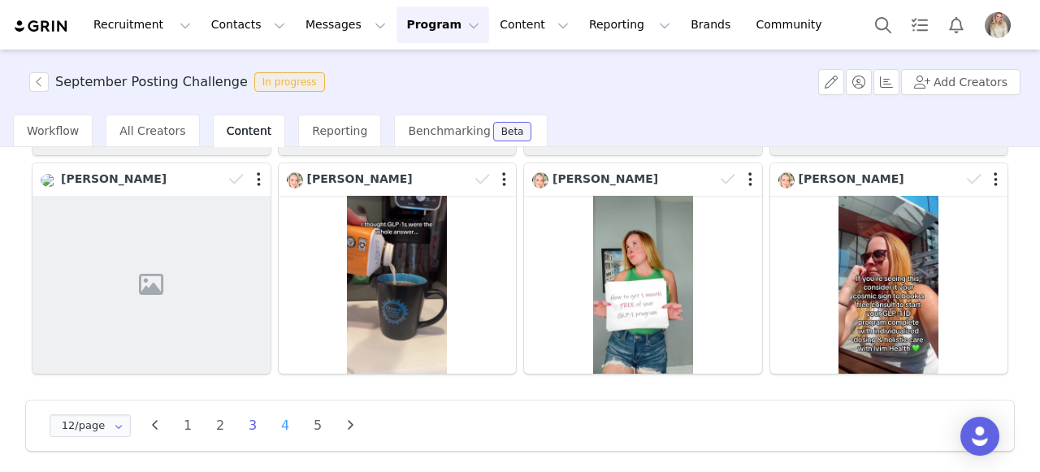
click at [284, 416] on li "4" at bounding box center [285, 426] width 24 height 23
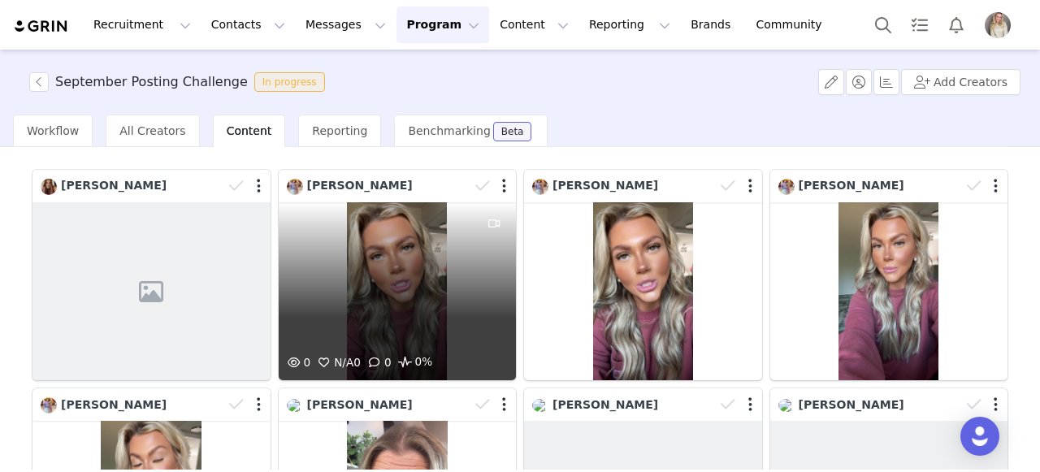
scroll to position [93, 0]
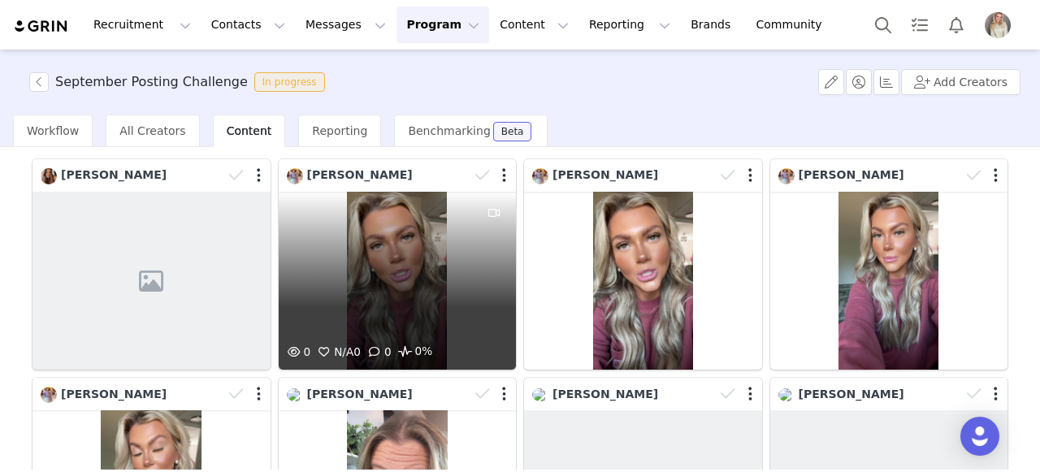
click at [389, 271] on div "0 N/A 0 0 0%" at bounding box center [398, 281] width 238 height 178
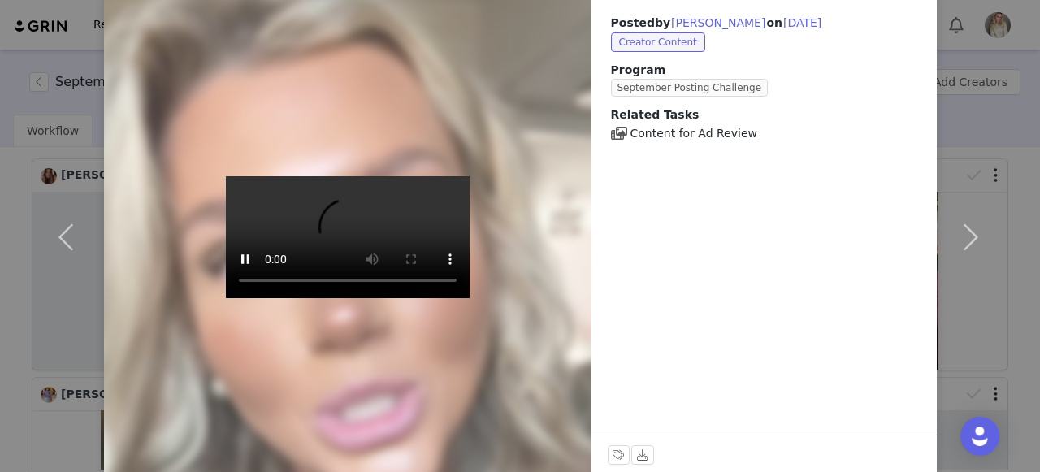
scroll to position [87, 0]
click at [961, 244] on button "button" at bounding box center [971, 238] width 68 height 488
click at [969, 237] on button "button" at bounding box center [971, 238] width 68 height 488
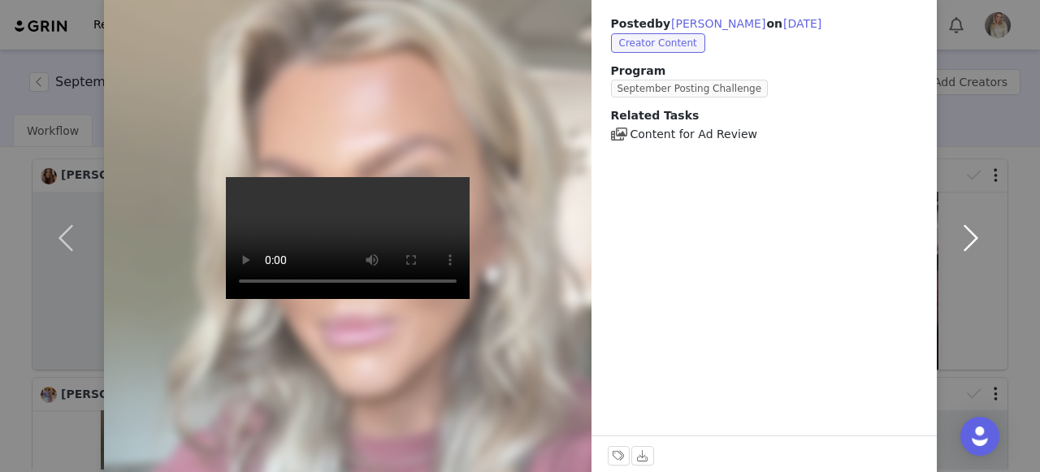
click at [961, 236] on button "button" at bounding box center [971, 238] width 68 height 488
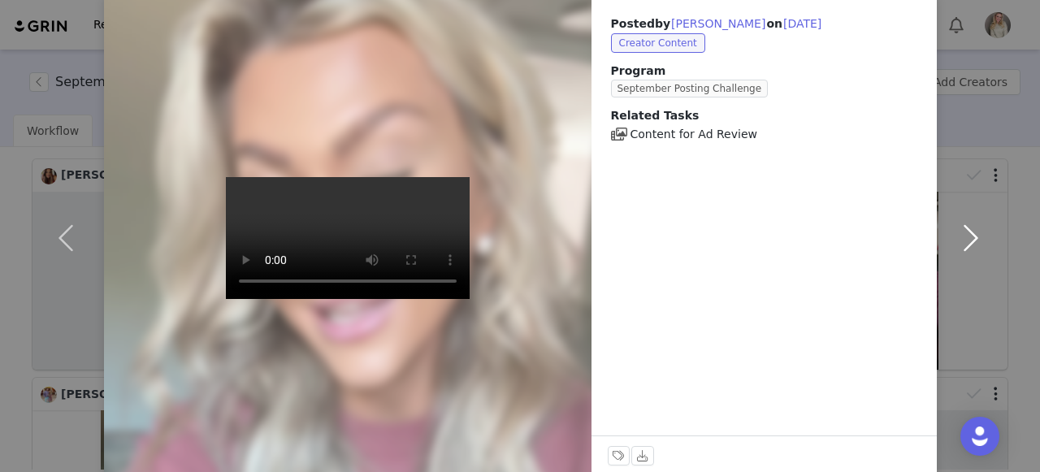
click at [962, 238] on button "button" at bounding box center [971, 238] width 68 height 488
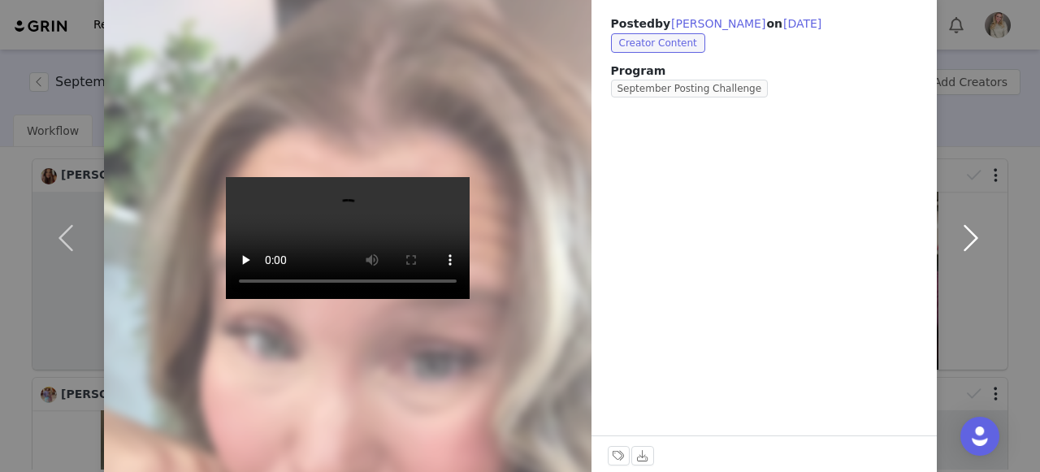
click at [974, 239] on button "button" at bounding box center [971, 238] width 68 height 488
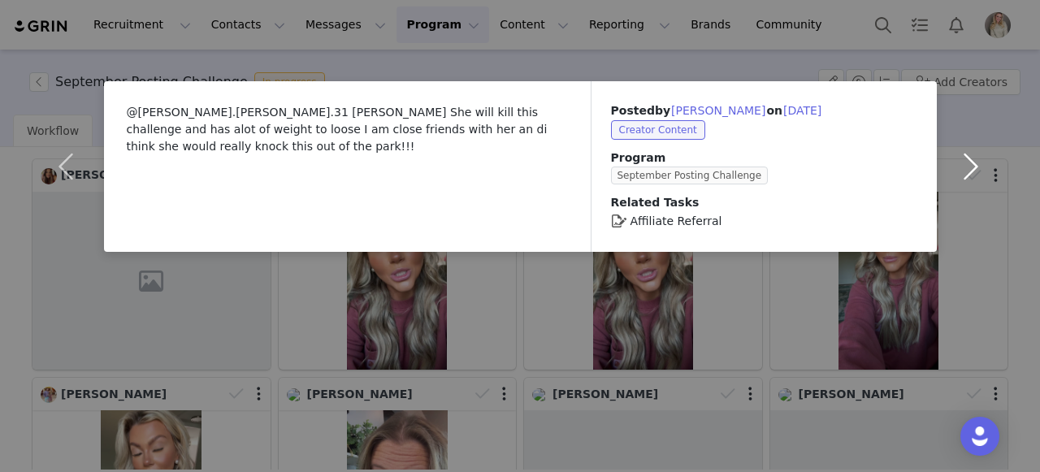
scroll to position [0, 0]
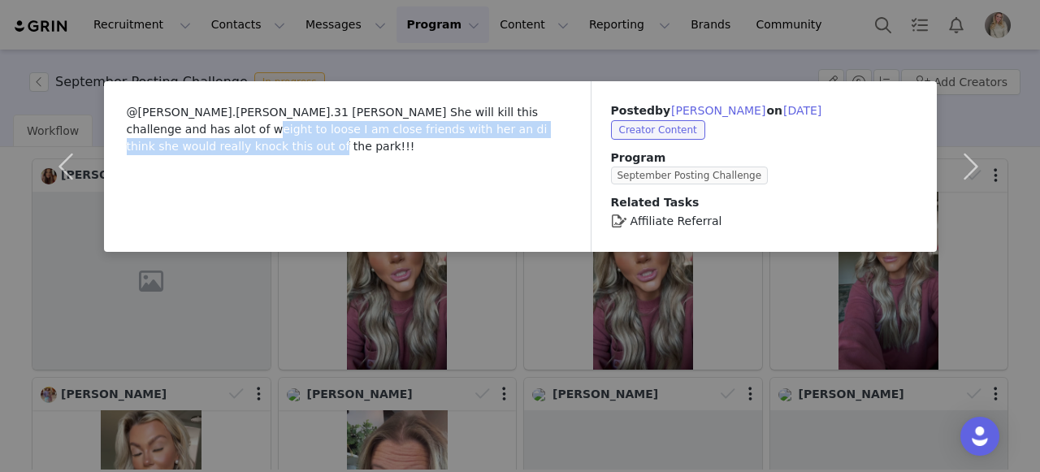
drag, startPoint x: 330, startPoint y: 156, endPoint x: 389, endPoint y: 170, distance: 60.1
click at [372, 167] on div "@[PERSON_NAME].[PERSON_NAME].31 [PERSON_NAME] She will kill this challenge and …" at bounding box center [348, 166] width 488 height 171
click at [389, 170] on div "@[PERSON_NAME].[PERSON_NAME].31 [PERSON_NAME] She will kill this challenge and …" at bounding box center [348, 166] width 488 height 171
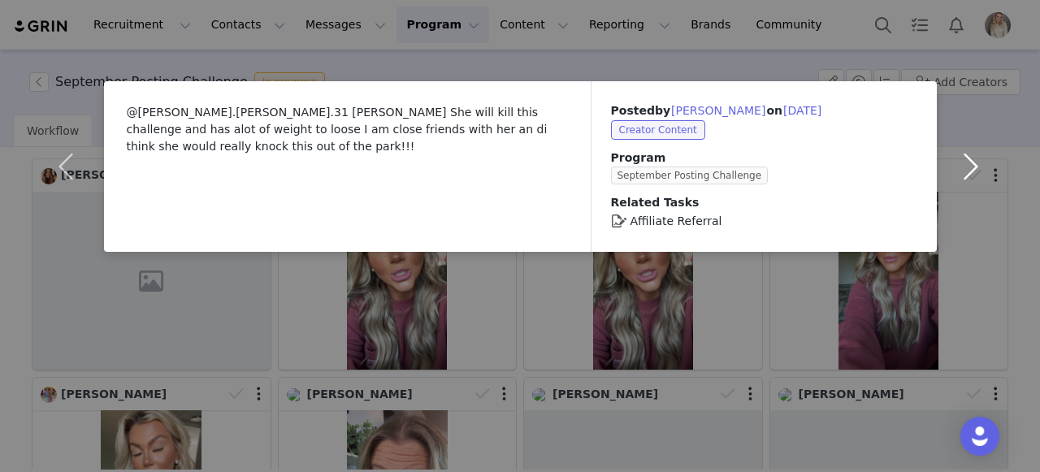
click at [982, 186] on button "button" at bounding box center [971, 166] width 68 height 171
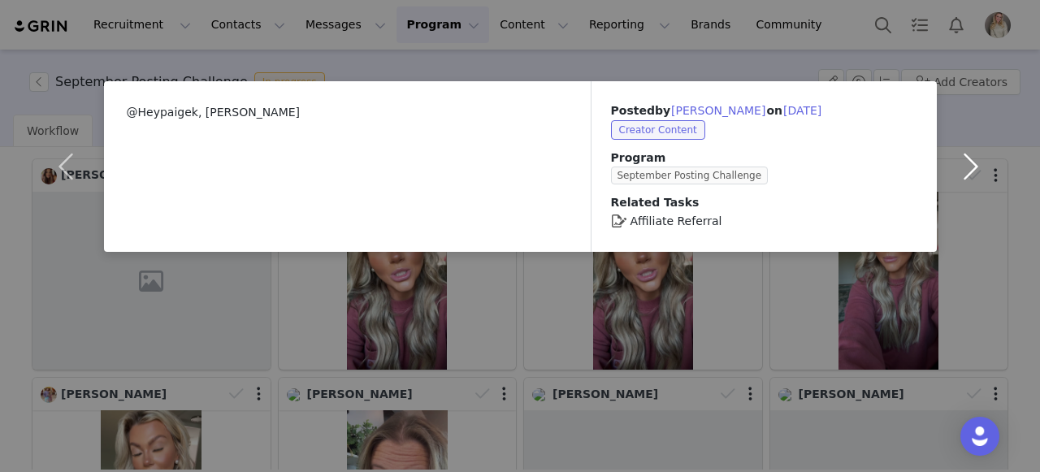
click at [972, 180] on button "button" at bounding box center [971, 166] width 68 height 171
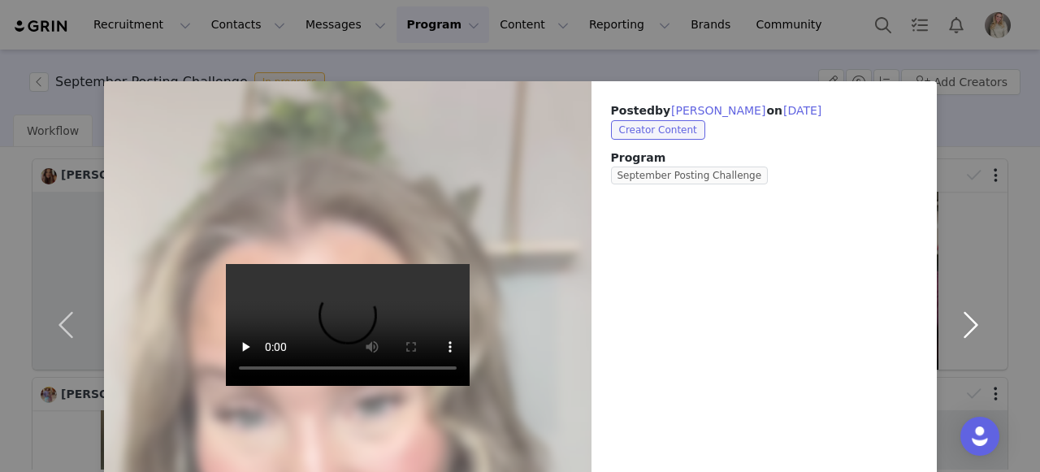
click at [971, 306] on button "button" at bounding box center [971, 325] width 68 height 488
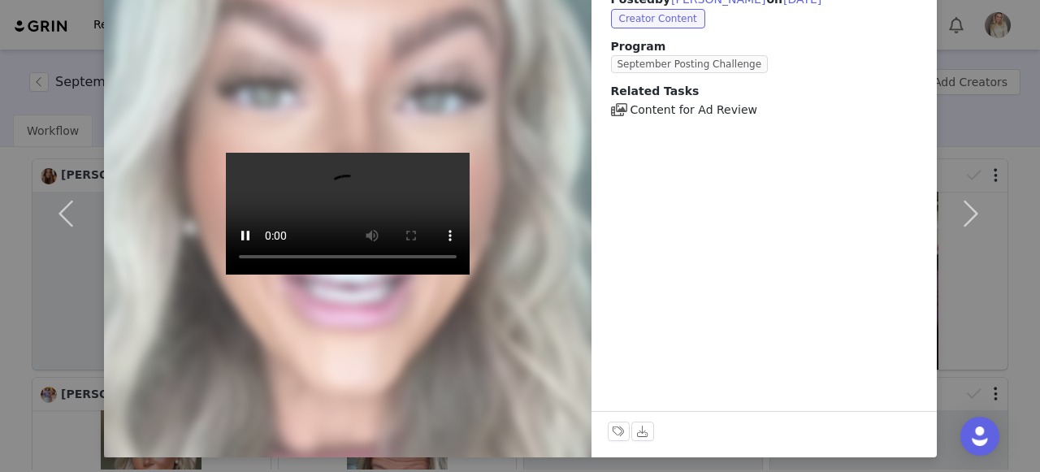
scroll to position [112, 0]
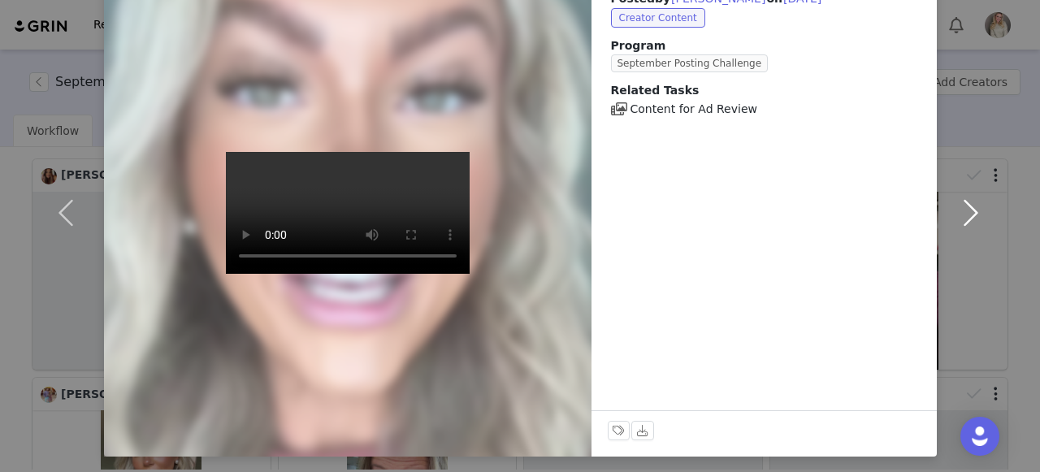
click at [965, 215] on button "button" at bounding box center [971, 213] width 68 height 488
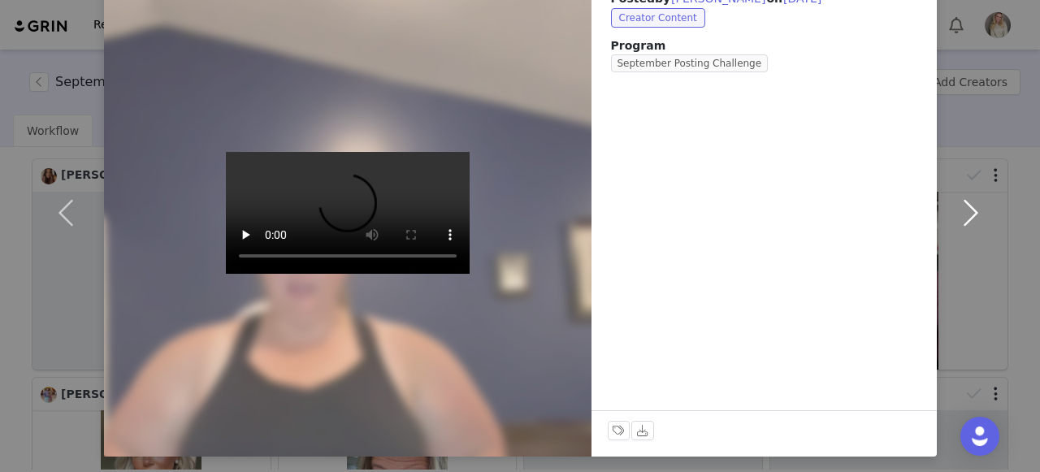
click at [966, 202] on button "button" at bounding box center [971, 213] width 68 height 488
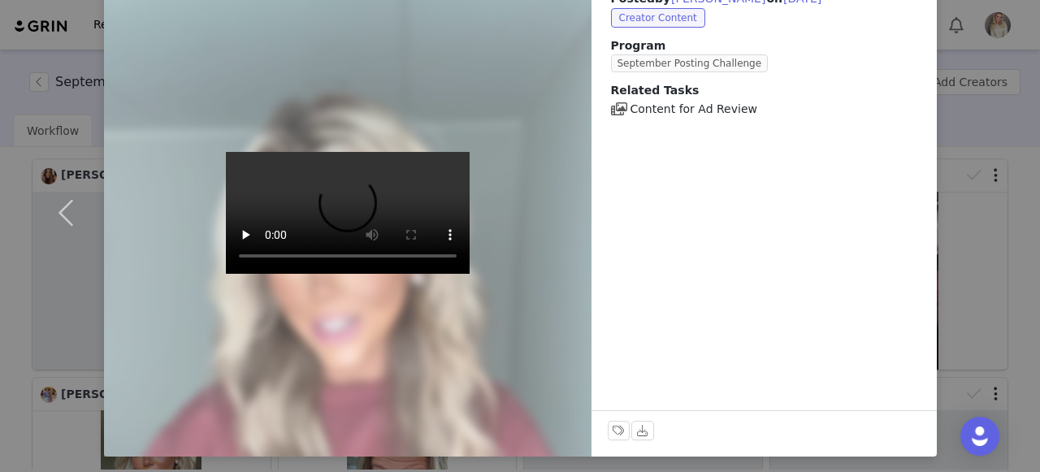
scroll to position [0, 0]
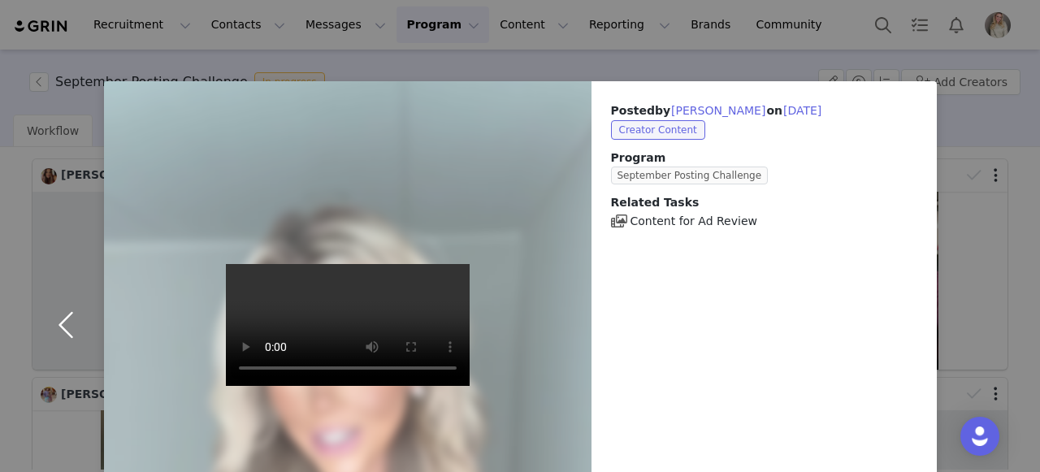
click at [59, 332] on button "button" at bounding box center [70, 325] width 68 height 488
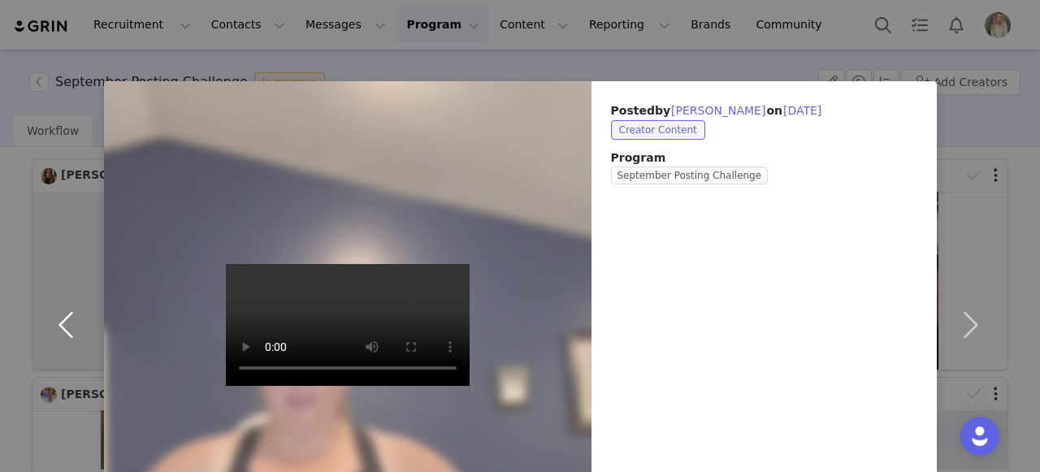
click at [57, 324] on button "button" at bounding box center [70, 325] width 68 height 488
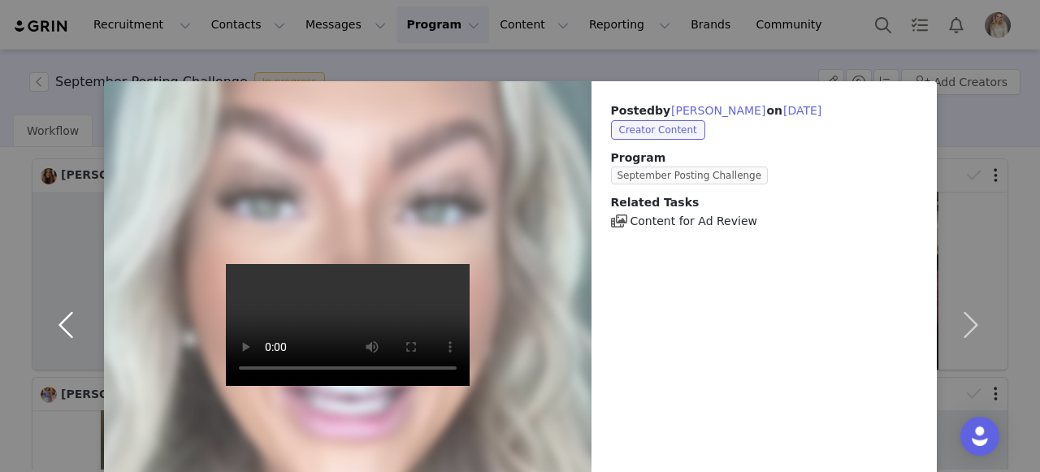
click at [60, 325] on button "button" at bounding box center [70, 325] width 68 height 488
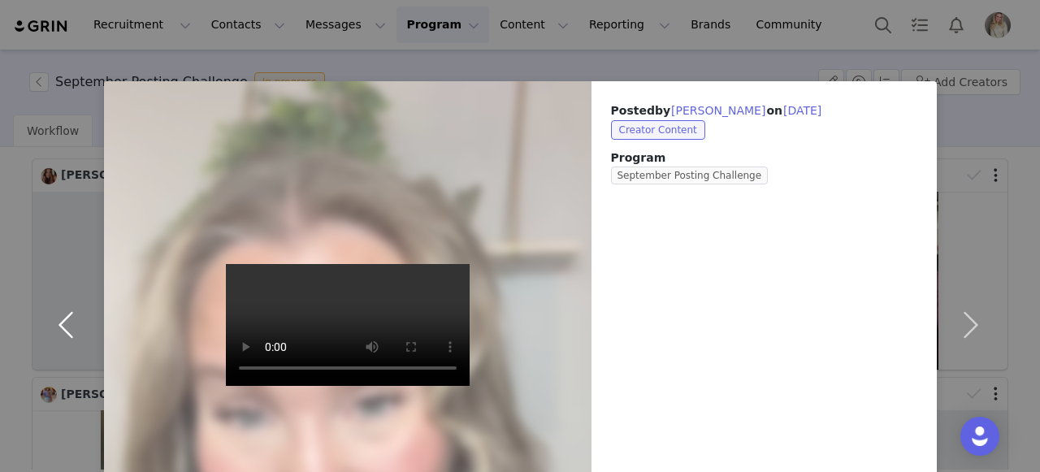
click at [60, 325] on button "button" at bounding box center [70, 325] width 68 height 488
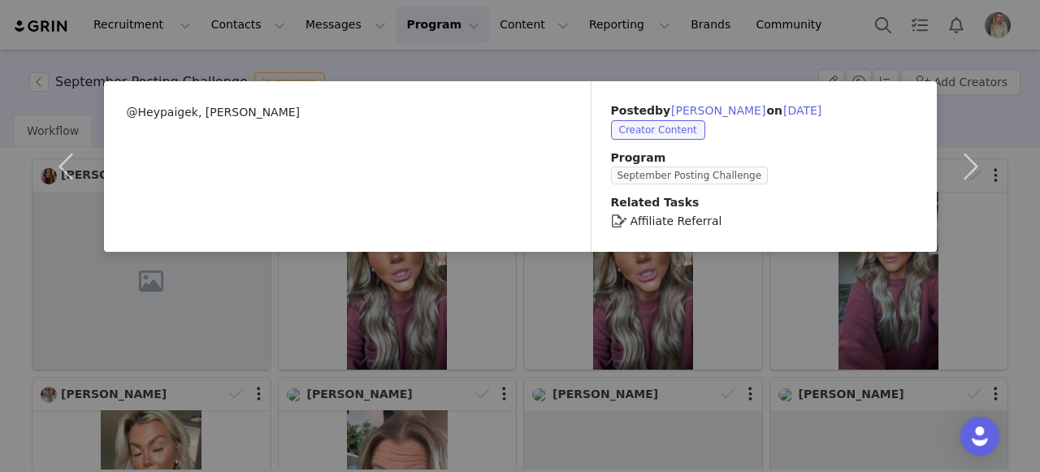
click at [61, 324] on div "@Heypaigek, [PERSON_NAME] Posted by [PERSON_NAME] on [DATE] Creator Content Pro…" at bounding box center [520, 236] width 1040 height 472
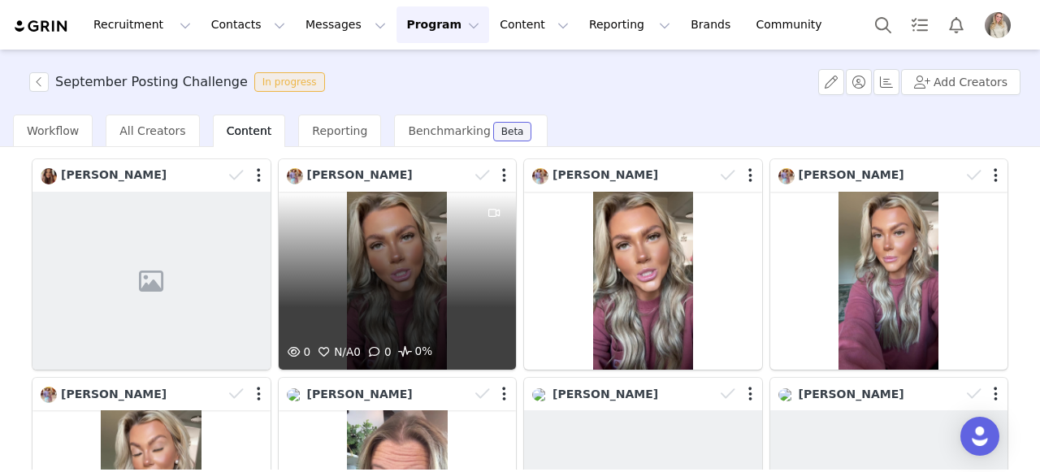
scroll to position [528, 0]
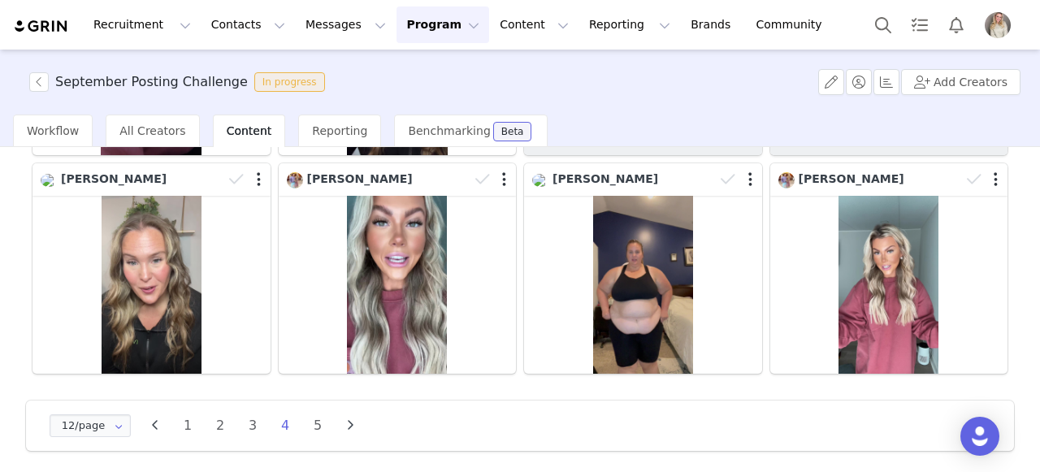
click at [319, 419] on li "5" at bounding box center [318, 426] width 24 height 23
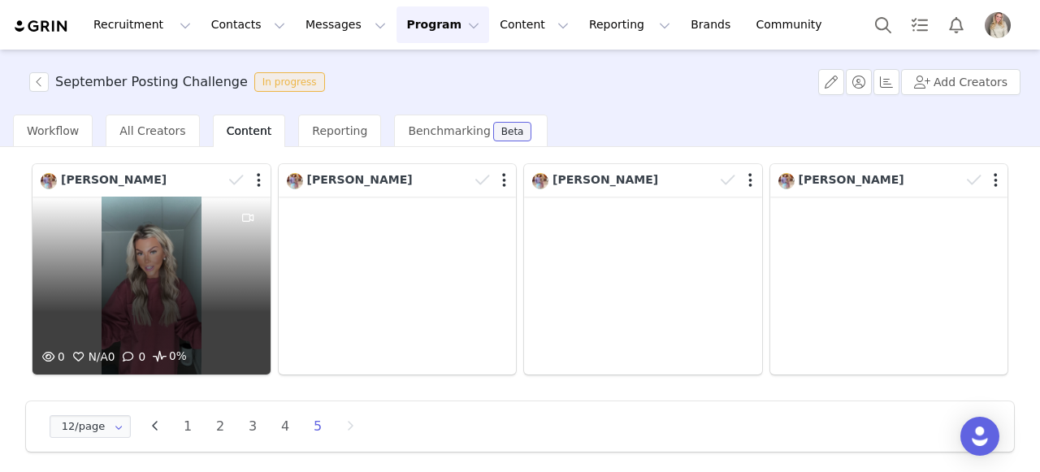
scroll to position [94, 0]
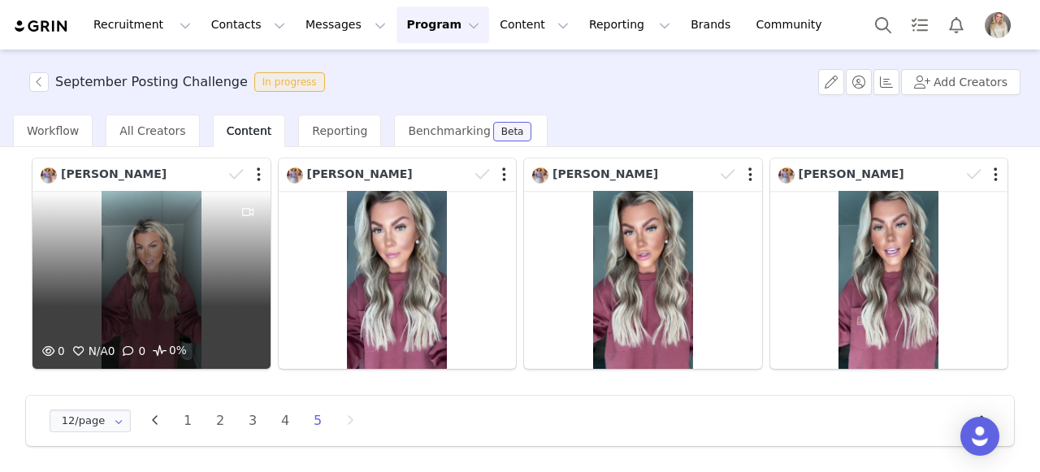
click at [206, 243] on div "0 N/A 0 0 0%" at bounding box center [152, 280] width 238 height 178
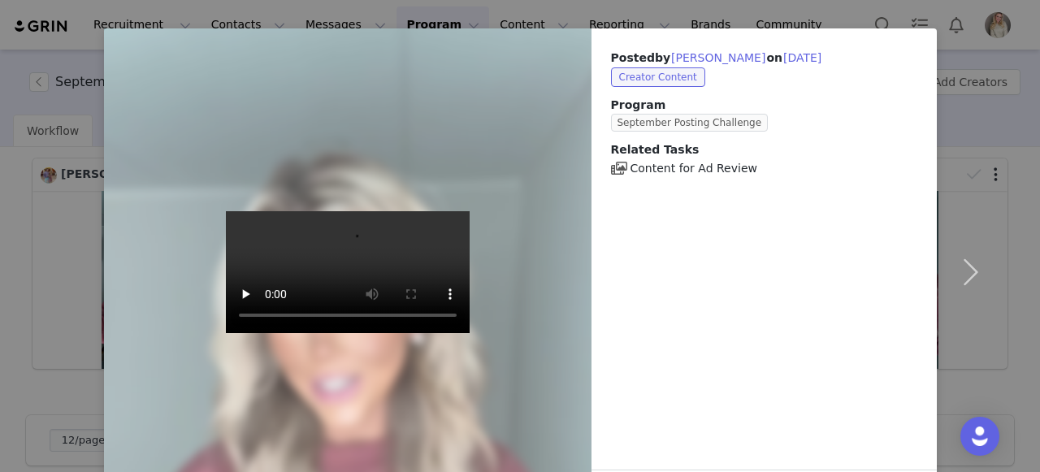
scroll to position [116, 0]
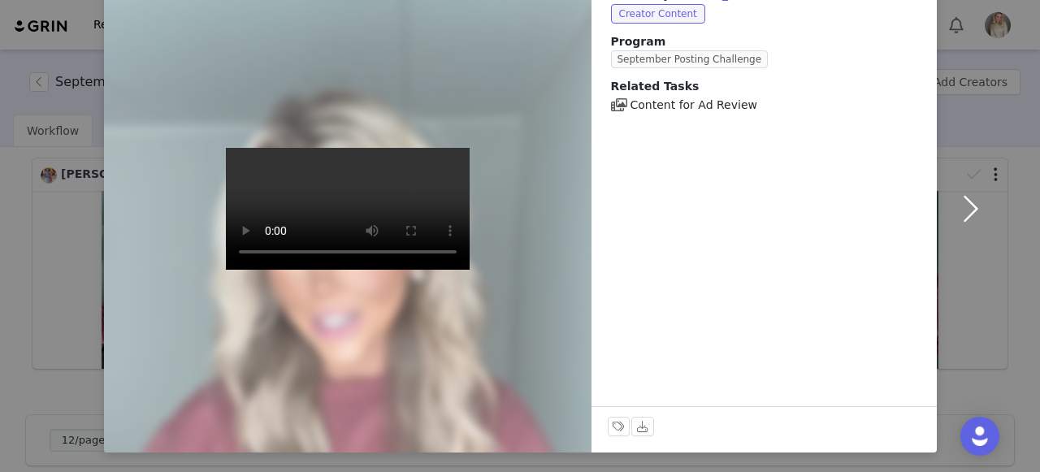
click at [968, 205] on button "button" at bounding box center [971, 209] width 68 height 488
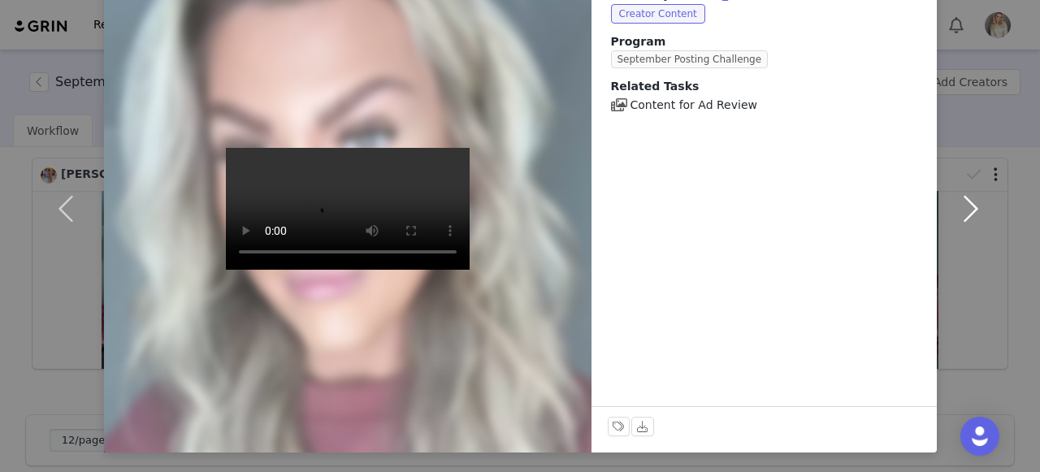
click at [971, 216] on button "button" at bounding box center [971, 209] width 68 height 488
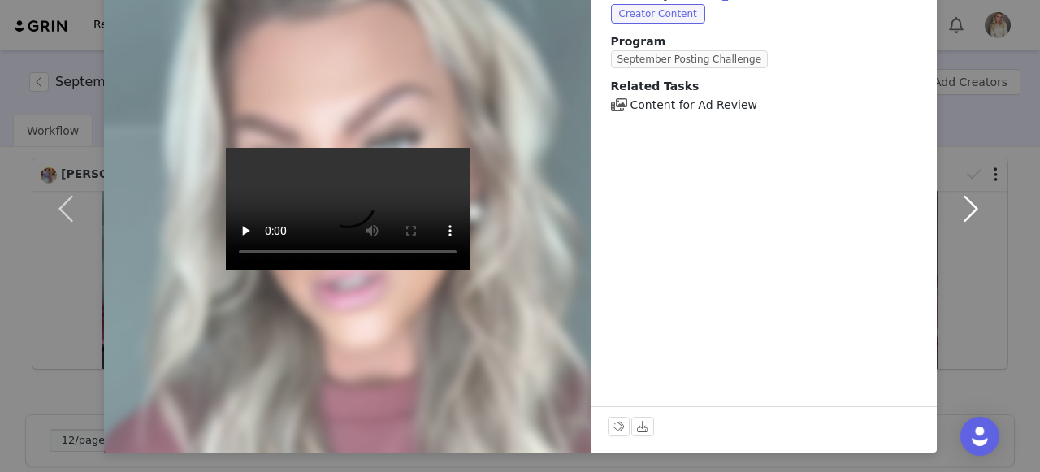
click at [974, 203] on button "button" at bounding box center [971, 209] width 68 height 488
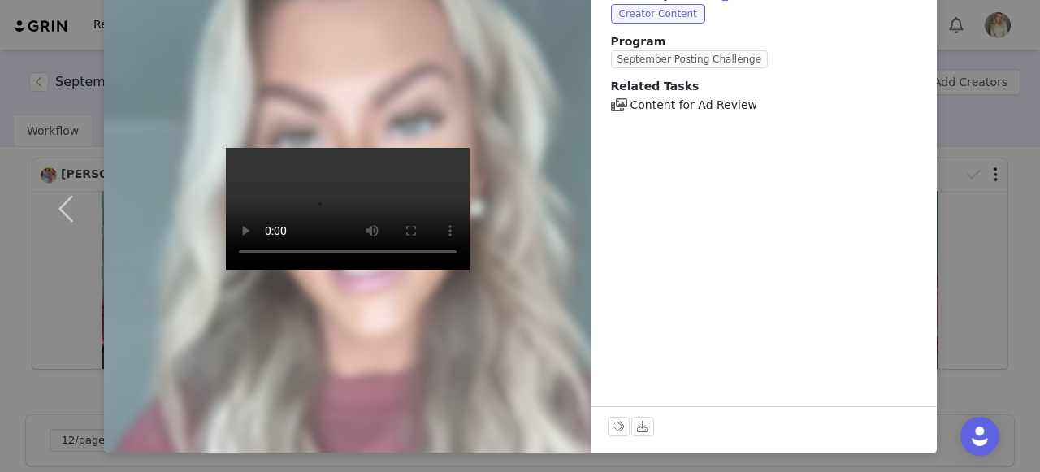
click at [964, 161] on div "Posted by [PERSON_NAME] on [DATE] Creator Content Program September Posting Cha…" at bounding box center [520, 236] width 1040 height 472
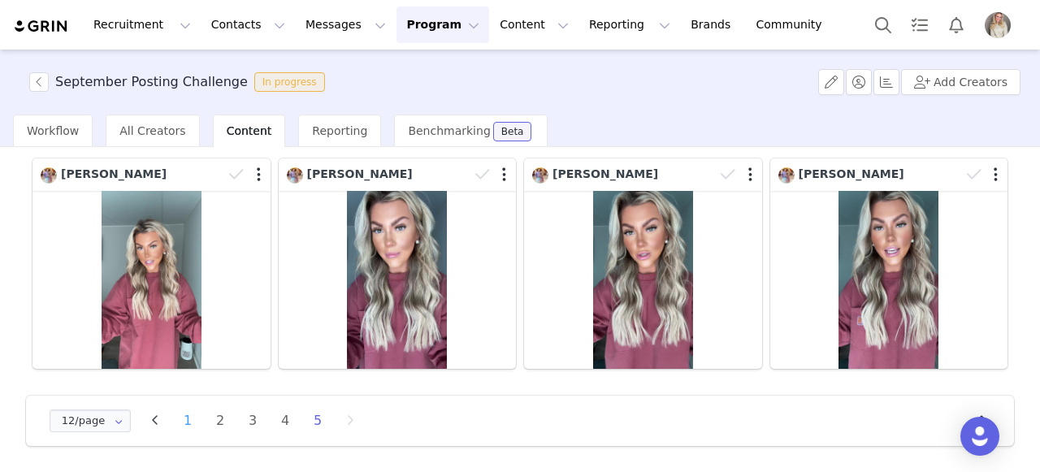
click at [185, 419] on li "1" at bounding box center [188, 421] width 24 height 23
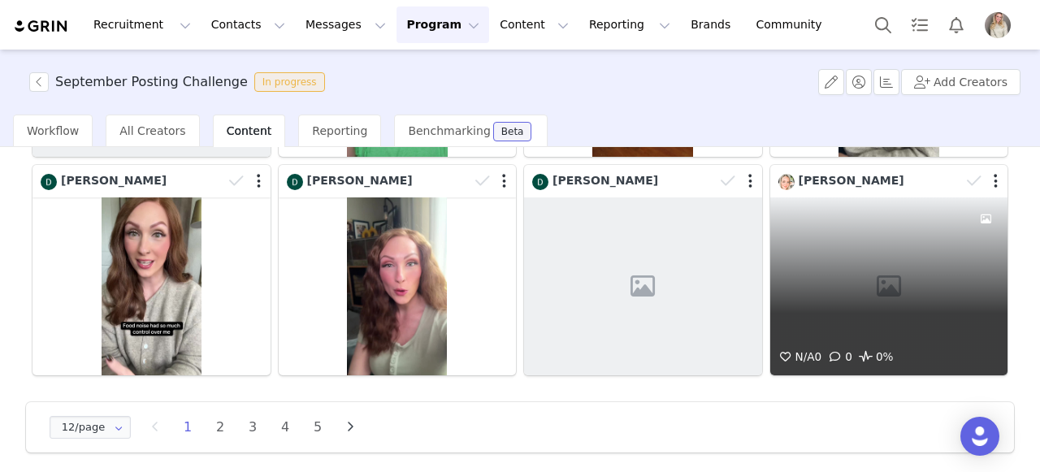
scroll to position [528, 0]
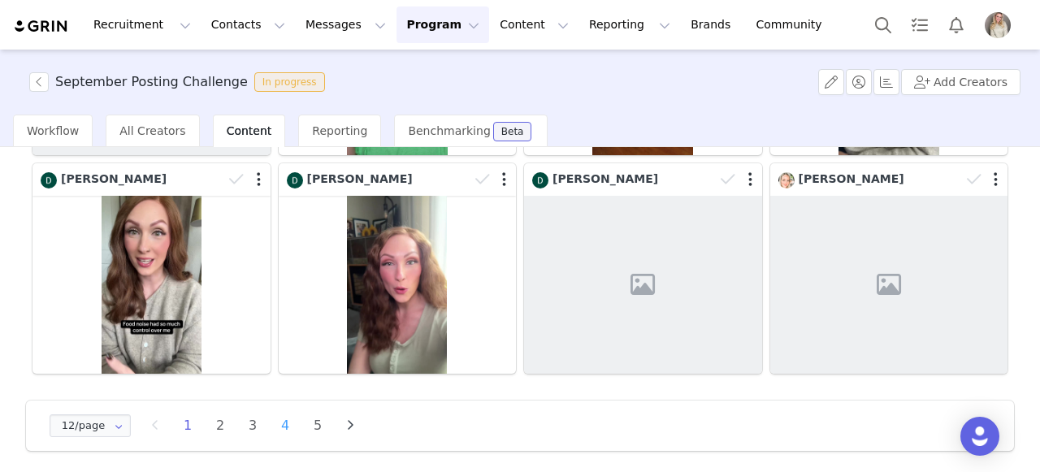
click at [287, 419] on li "4" at bounding box center [285, 426] width 24 height 23
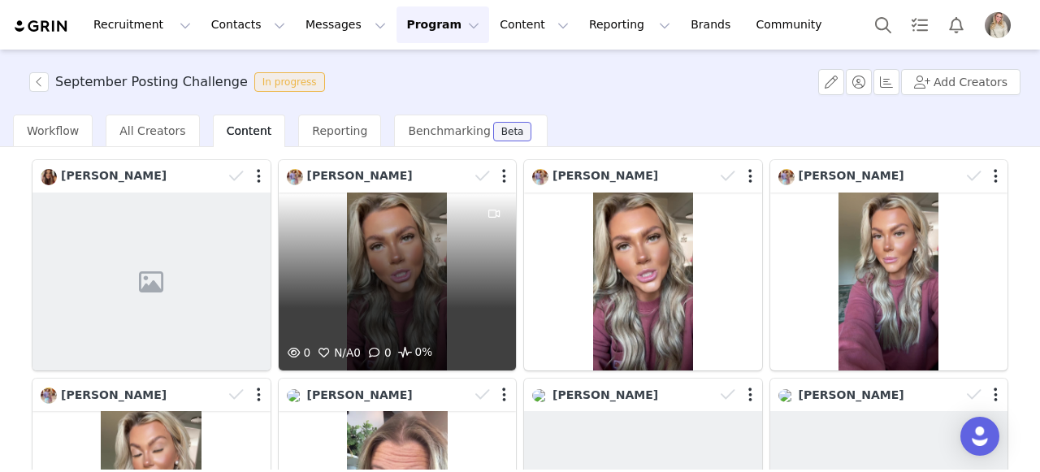
scroll to position [81, 0]
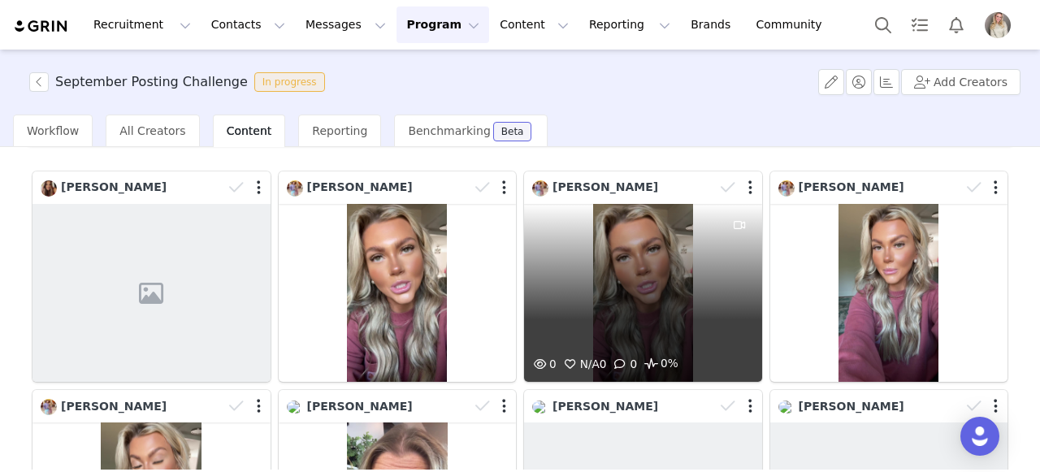
click at [571, 287] on div "0 N/A 0 0 0%" at bounding box center [643, 293] width 238 height 178
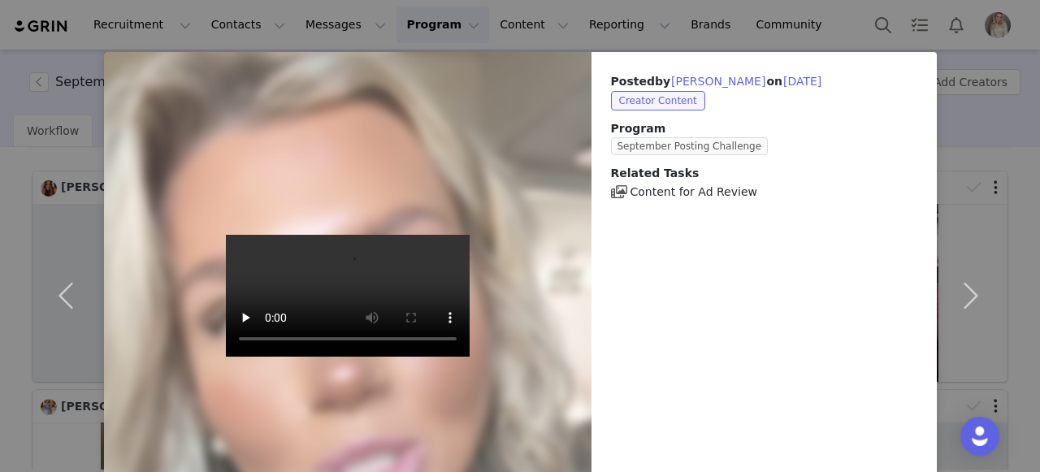
scroll to position [116, 0]
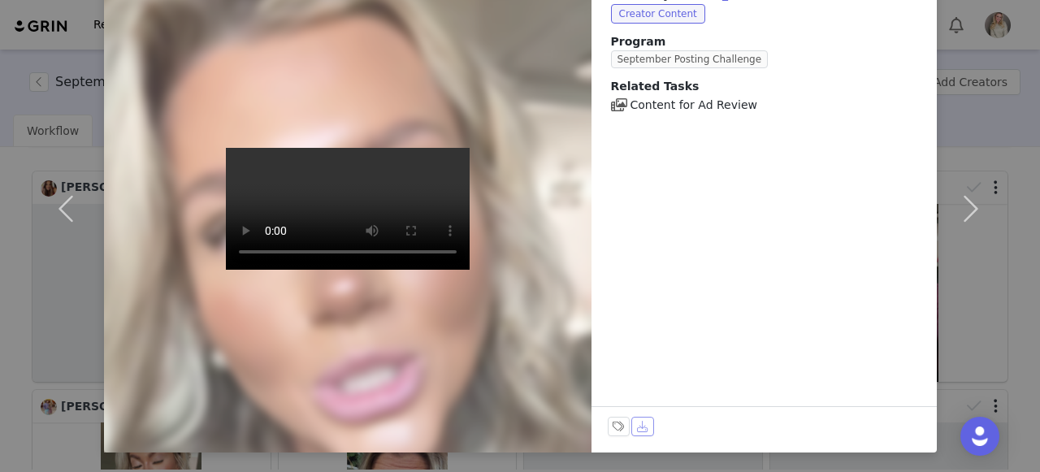
click at [639, 423] on button "Download" at bounding box center [643, 427] width 23 height 20
click at [971, 139] on button "button" at bounding box center [971, 209] width 68 height 488
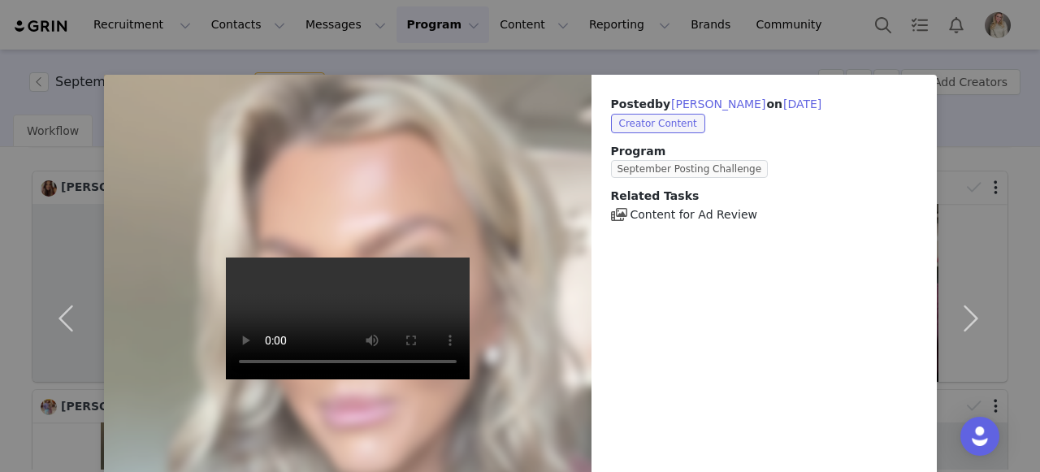
scroll to position [0, 0]
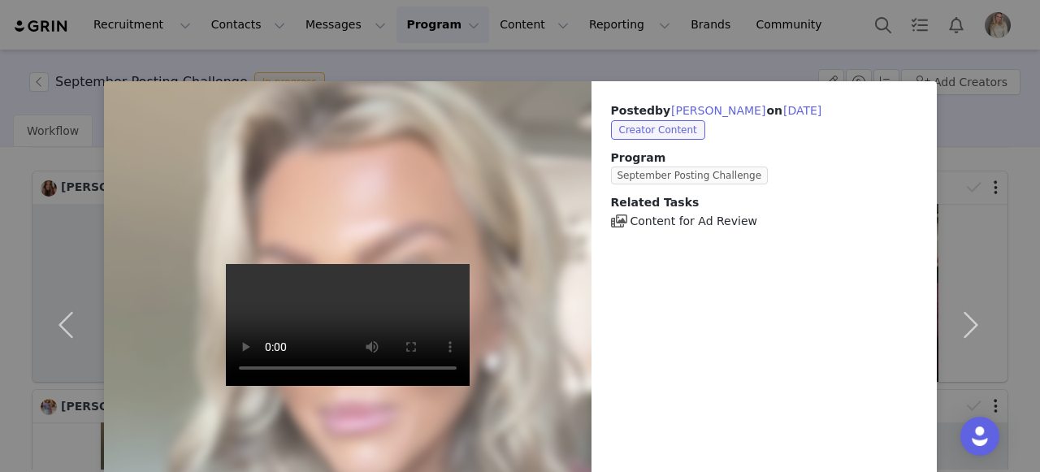
click at [993, 78] on div "Posted by [PERSON_NAME] on [DATE] Creator Content Program September Posting Cha…" at bounding box center [520, 236] width 1040 height 472
